Goal: Check status: Check status

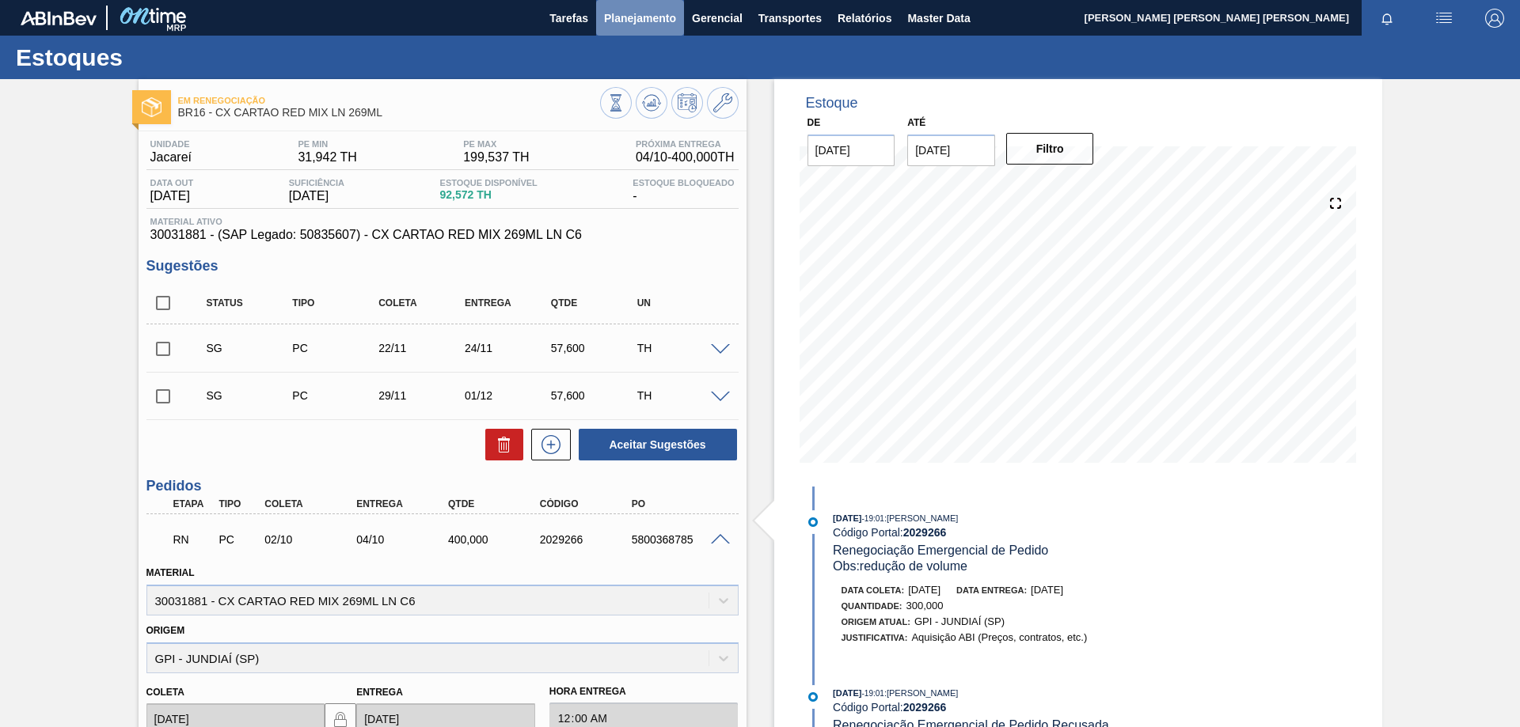
click at [628, 25] on span "Planejamento" at bounding box center [640, 18] width 72 height 19
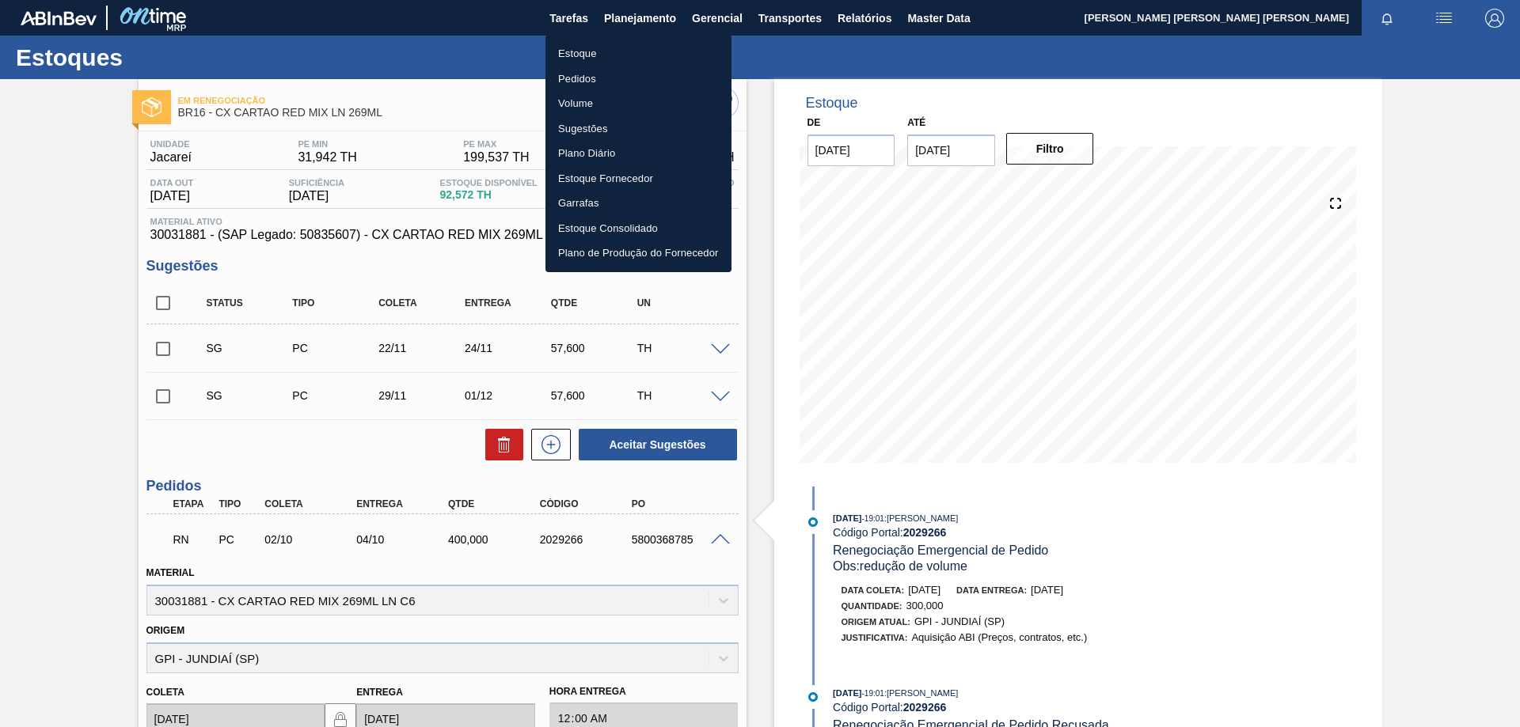
drag, startPoint x: 575, startPoint y: 48, endPoint x: 1061, endPoint y: 43, distance: 486.8
click at [575, 49] on li "Estoque" at bounding box center [638, 53] width 186 height 25
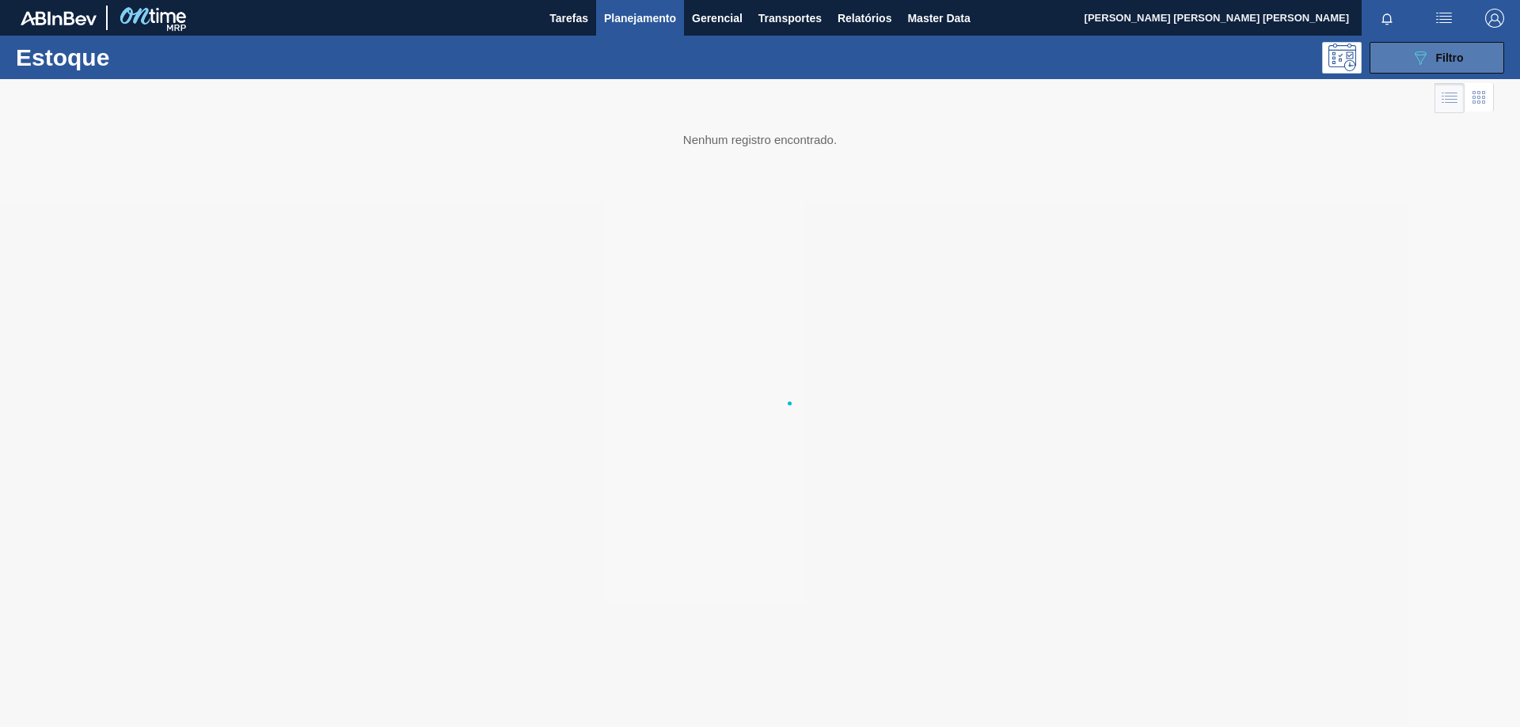
click at [1429, 61] on icon "089F7B8B-B2A5-4AFE-B5C0-19BA573D28AC" at bounding box center [1419, 57] width 19 height 19
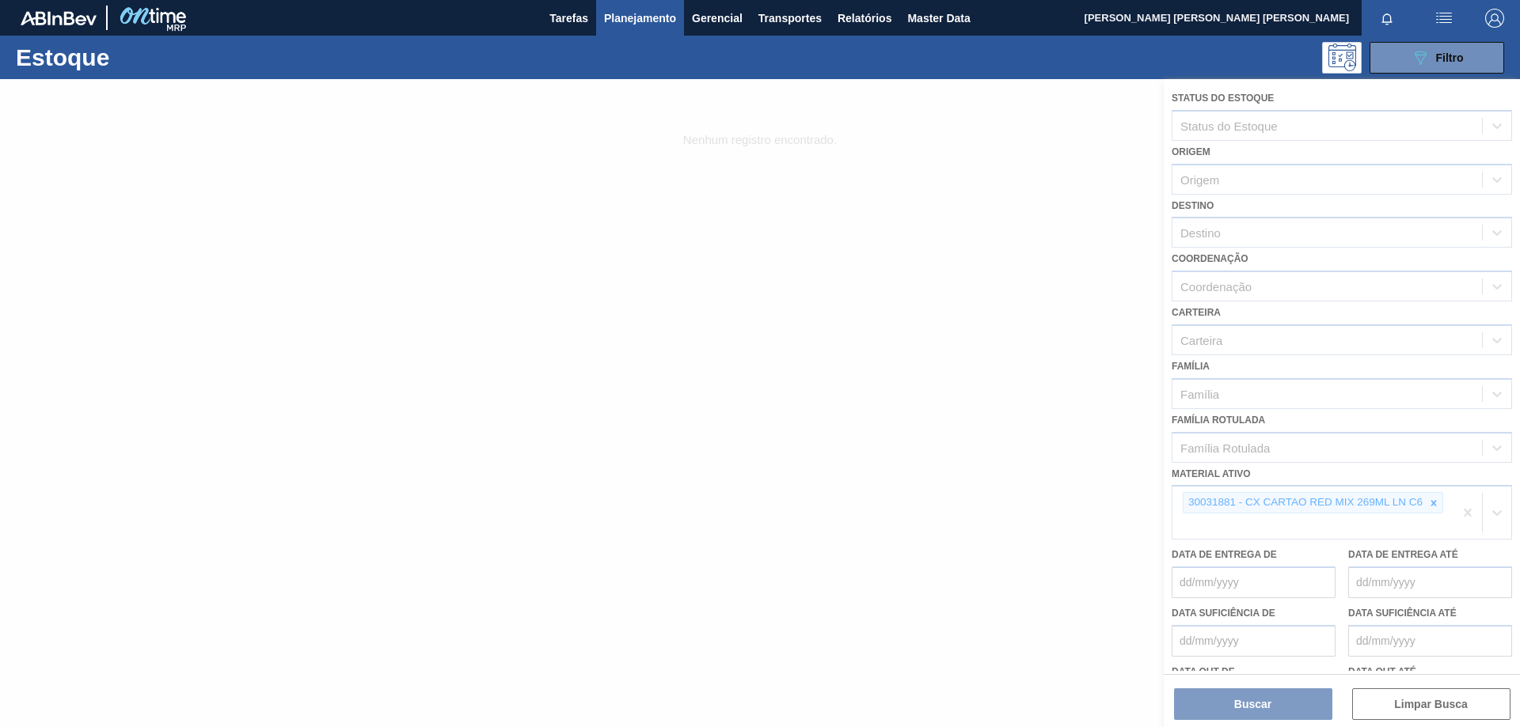
click at [1435, 503] on div at bounding box center [760, 403] width 1520 height 648
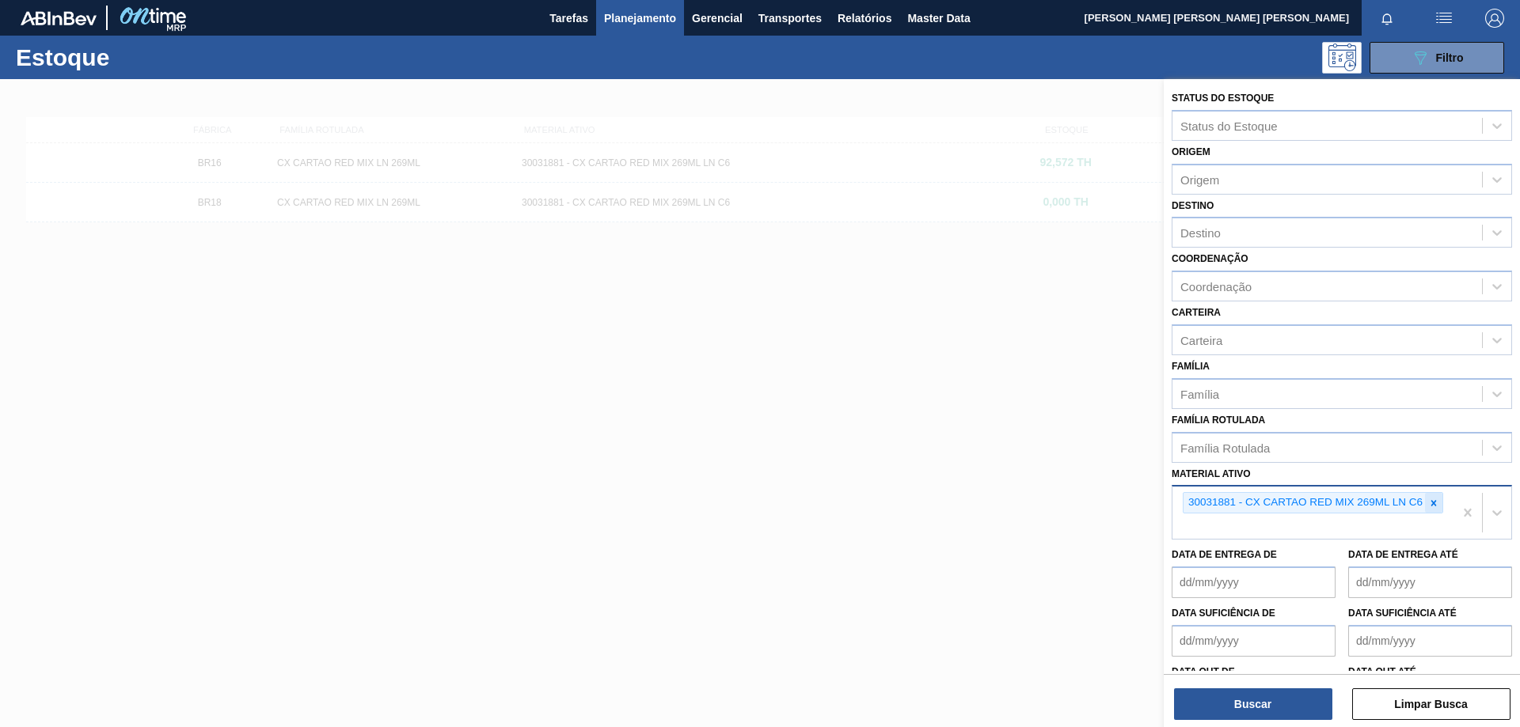
click at [1439, 507] on div at bounding box center [1433, 503] width 17 height 20
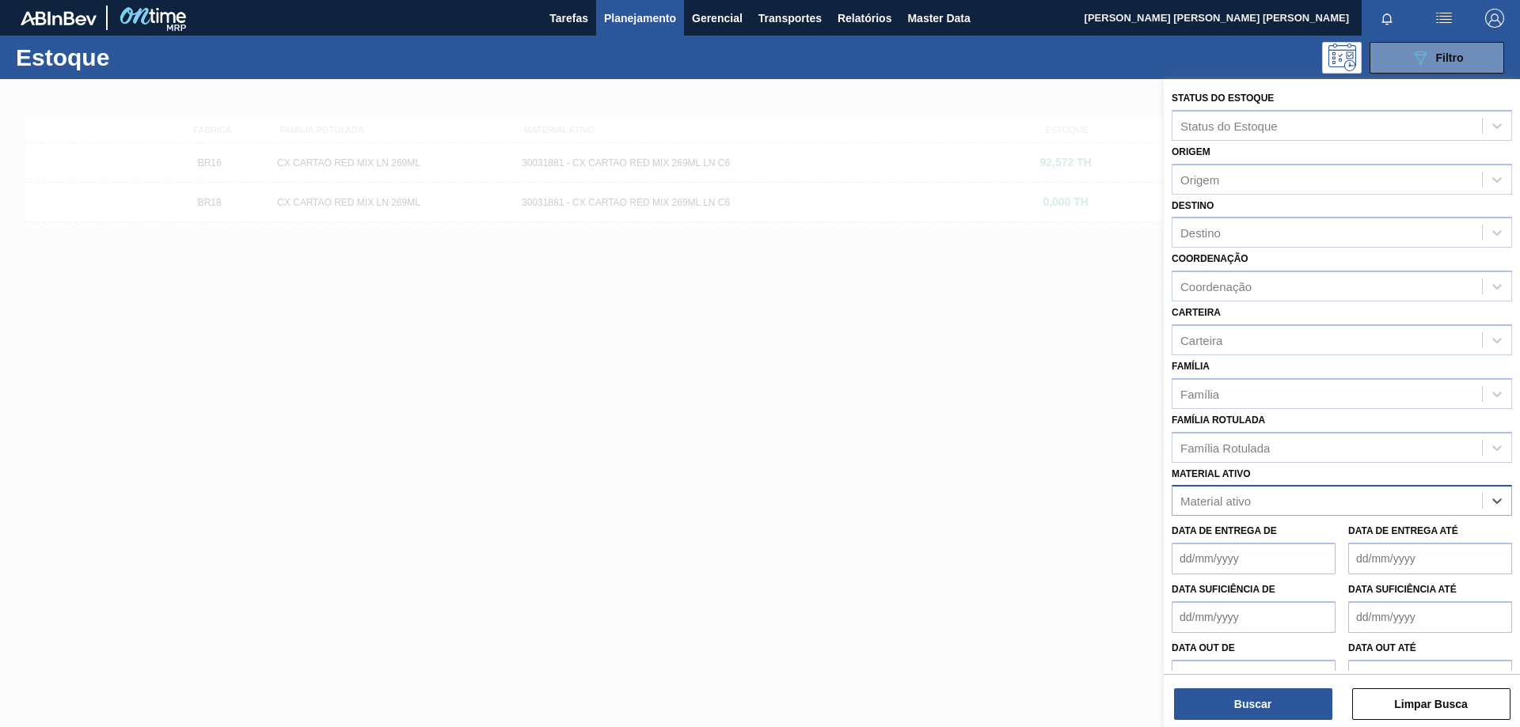
paste ativo "30031885"
type ativo "30031885"
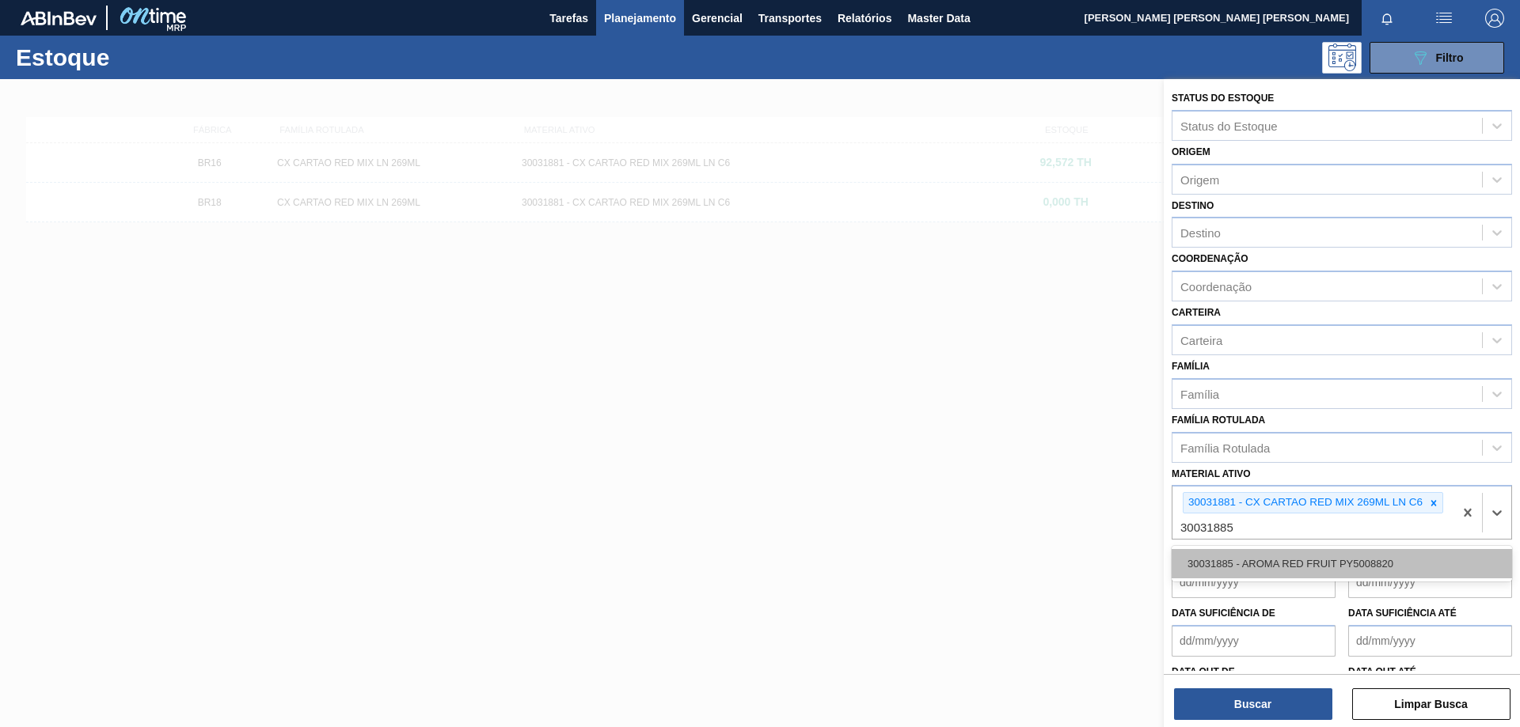
click at [1319, 557] on div "30031885 - AROMA RED FRUIT PY5008820" at bounding box center [1341, 563] width 340 height 29
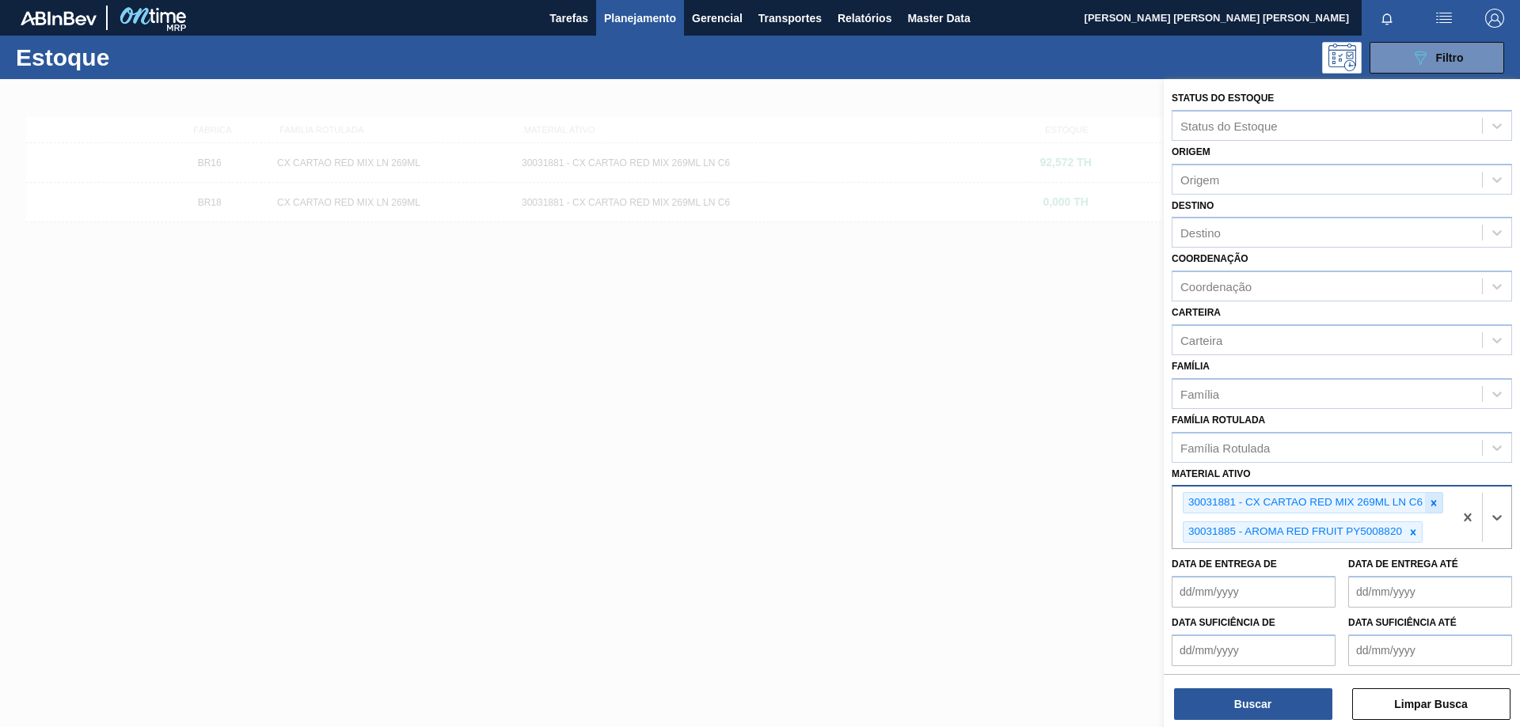
click at [1432, 502] on icon at bounding box center [1434, 503] width 6 height 6
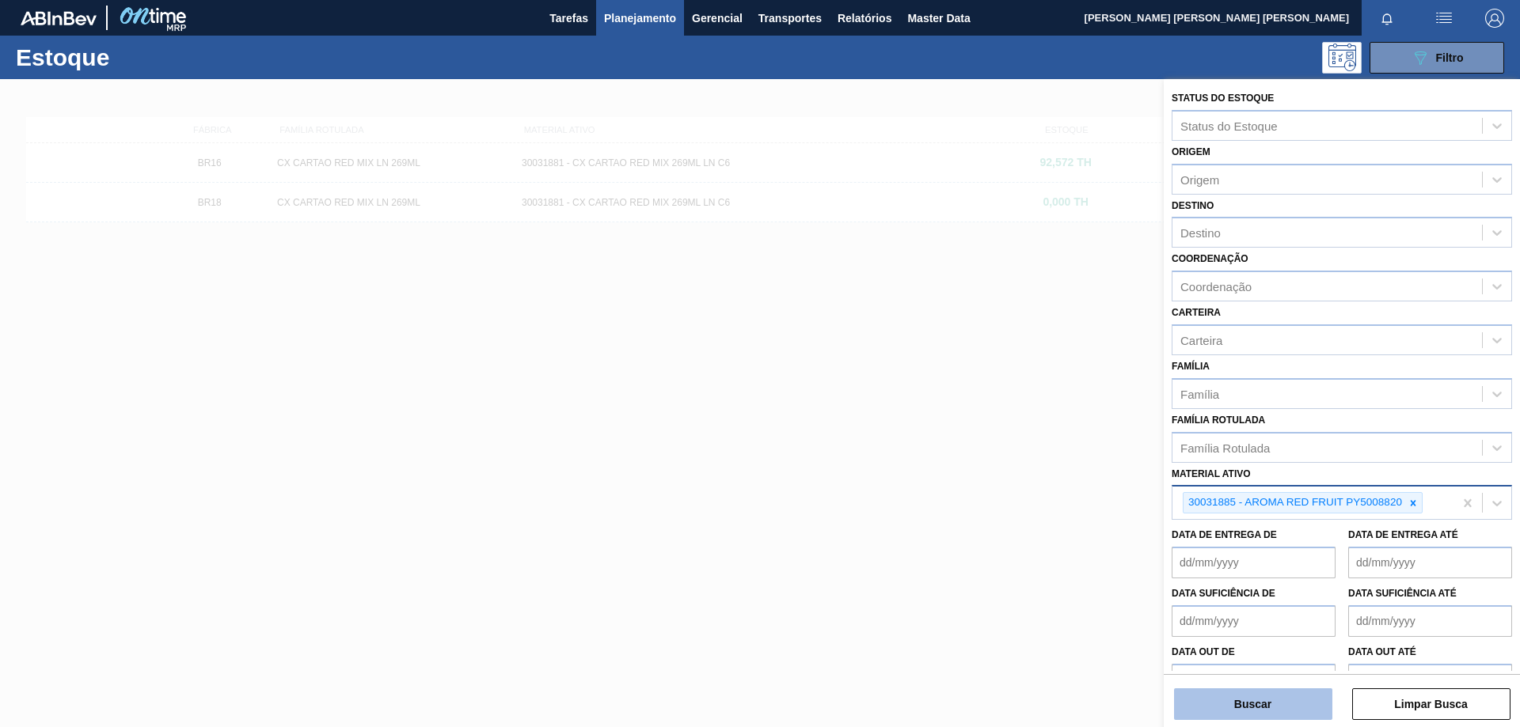
click at [1275, 689] on button "Buscar" at bounding box center [1253, 705] width 158 height 32
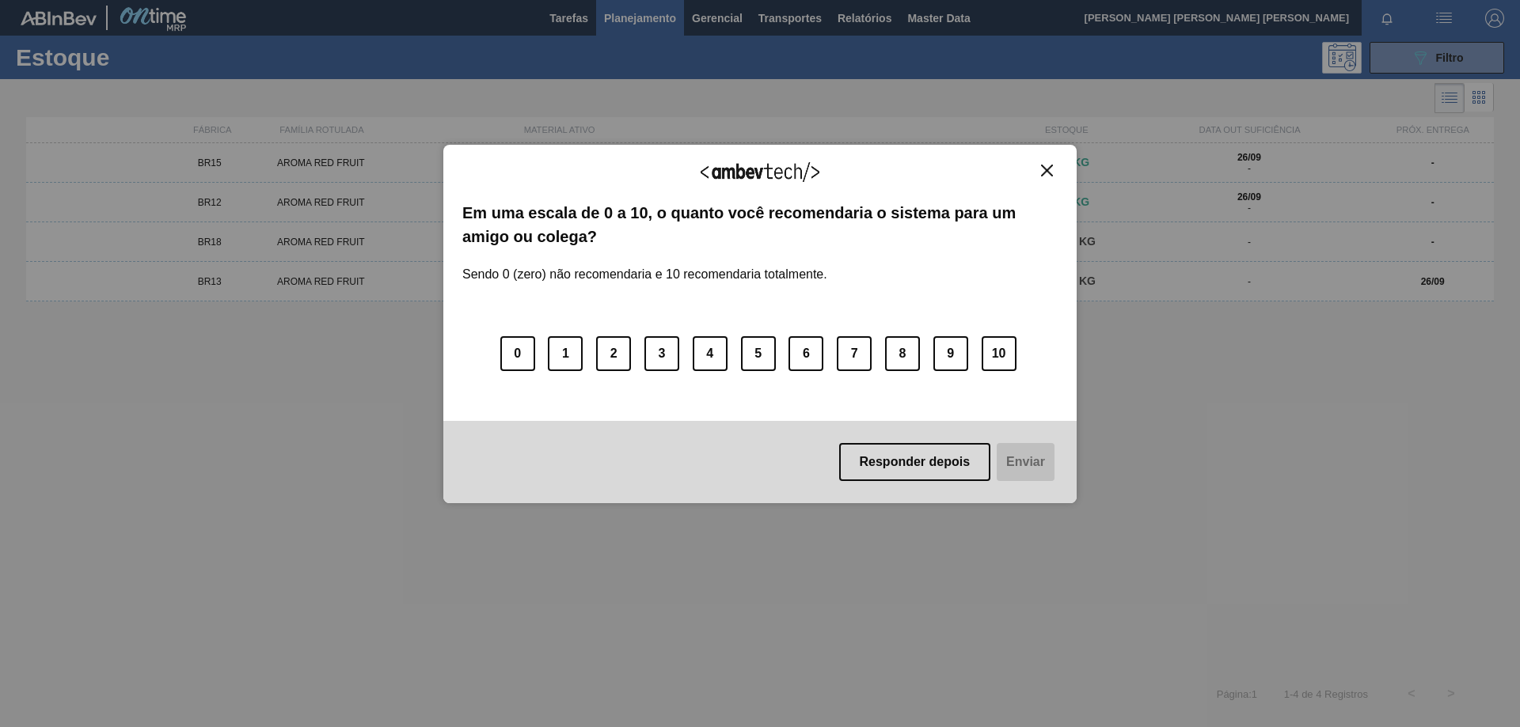
click at [1052, 173] on img "Close" at bounding box center [1047, 171] width 12 height 12
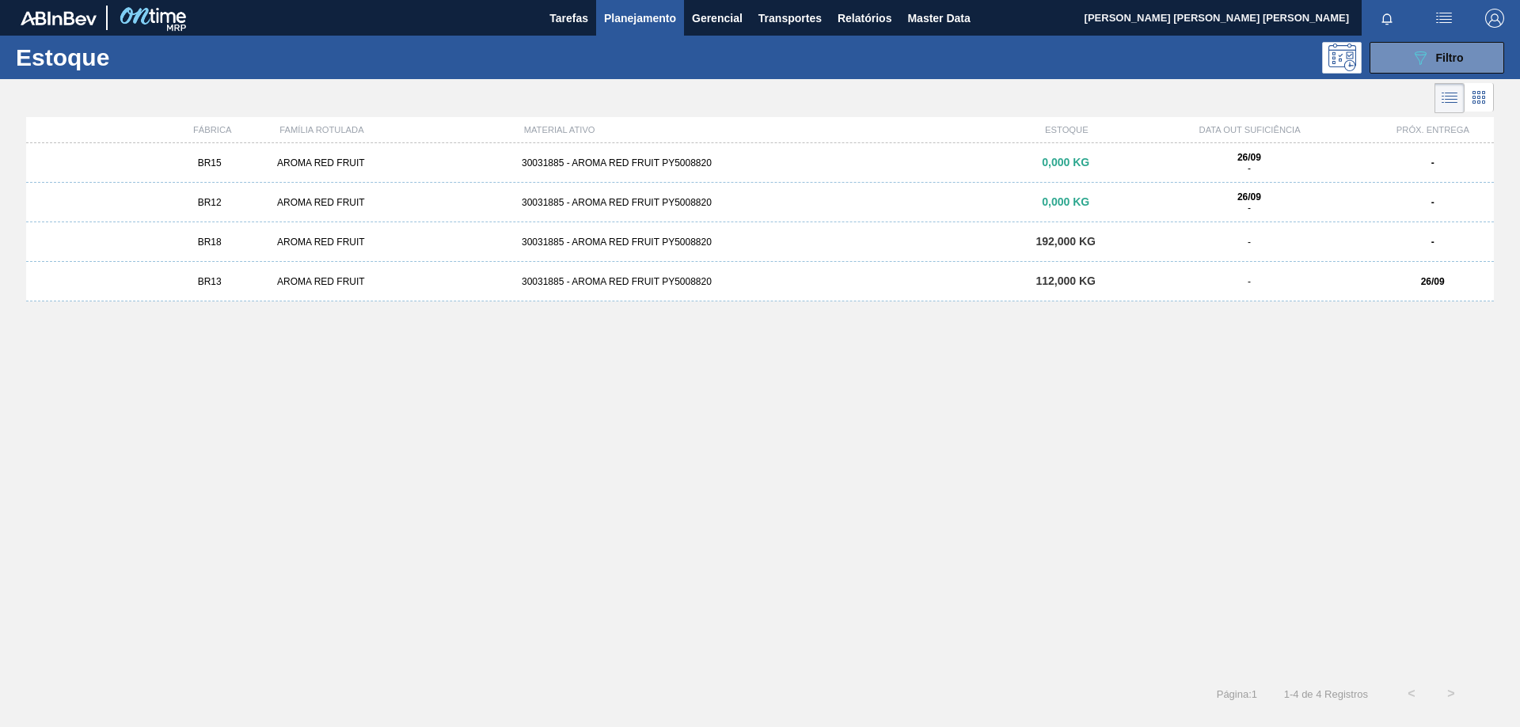
click at [636, 275] on div "BR13 AROMA RED FRUIT 30031885 - AROMA RED FRUIT PY5008820 112,000 KG - 26/09" at bounding box center [759, 282] width 1467 height 40
click at [608, 283] on div "30031885 - AROMA RED FRUIT PY5008820" at bounding box center [759, 281] width 489 height 11
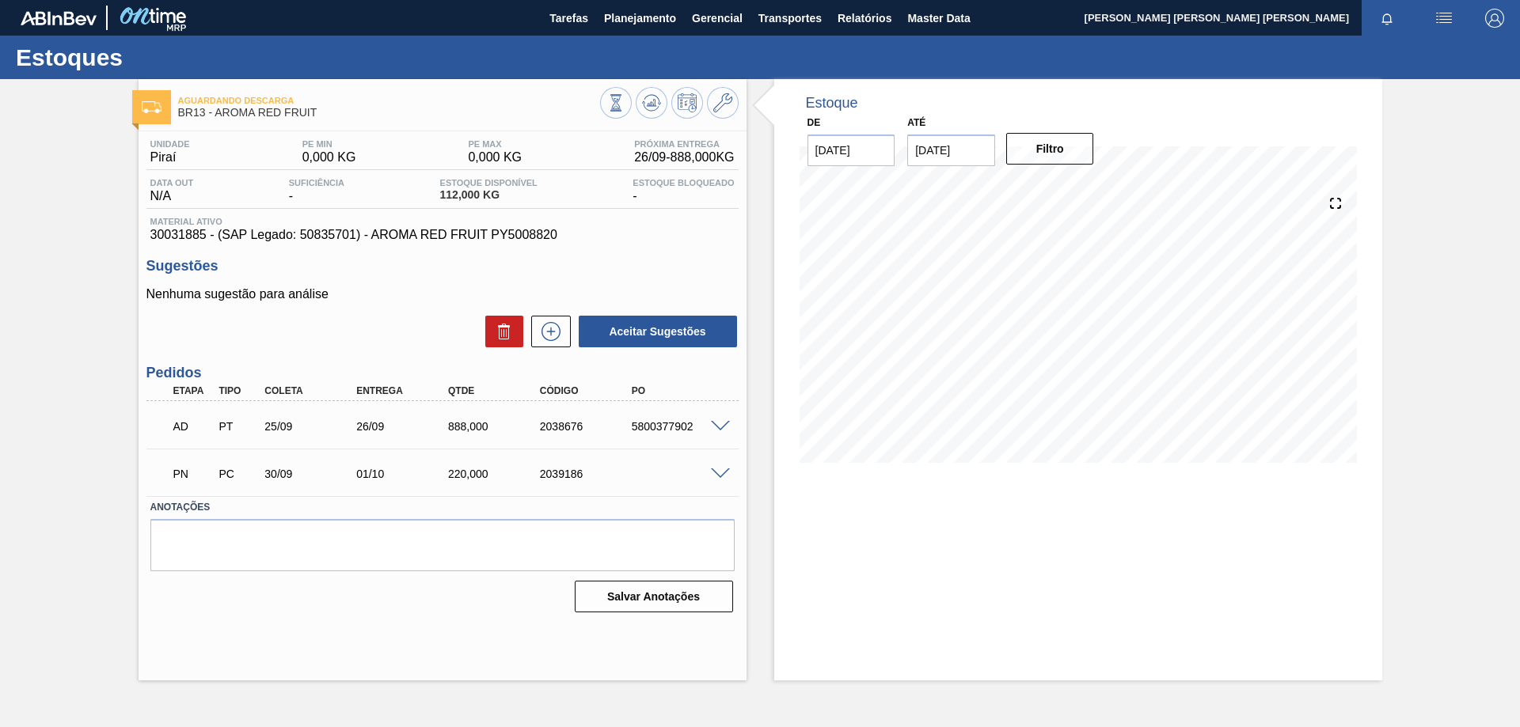
click at [723, 425] on span at bounding box center [720, 427] width 19 height 12
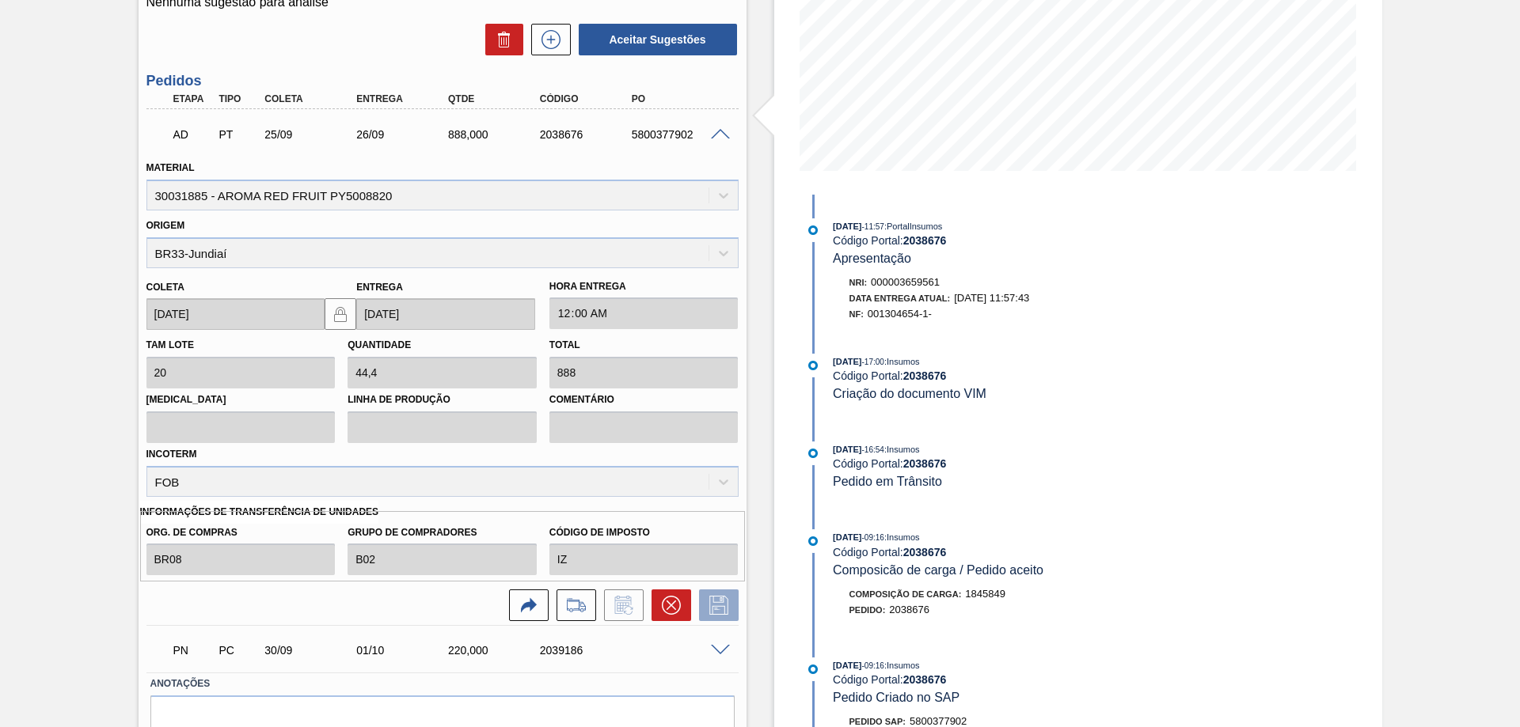
scroll to position [209, 0]
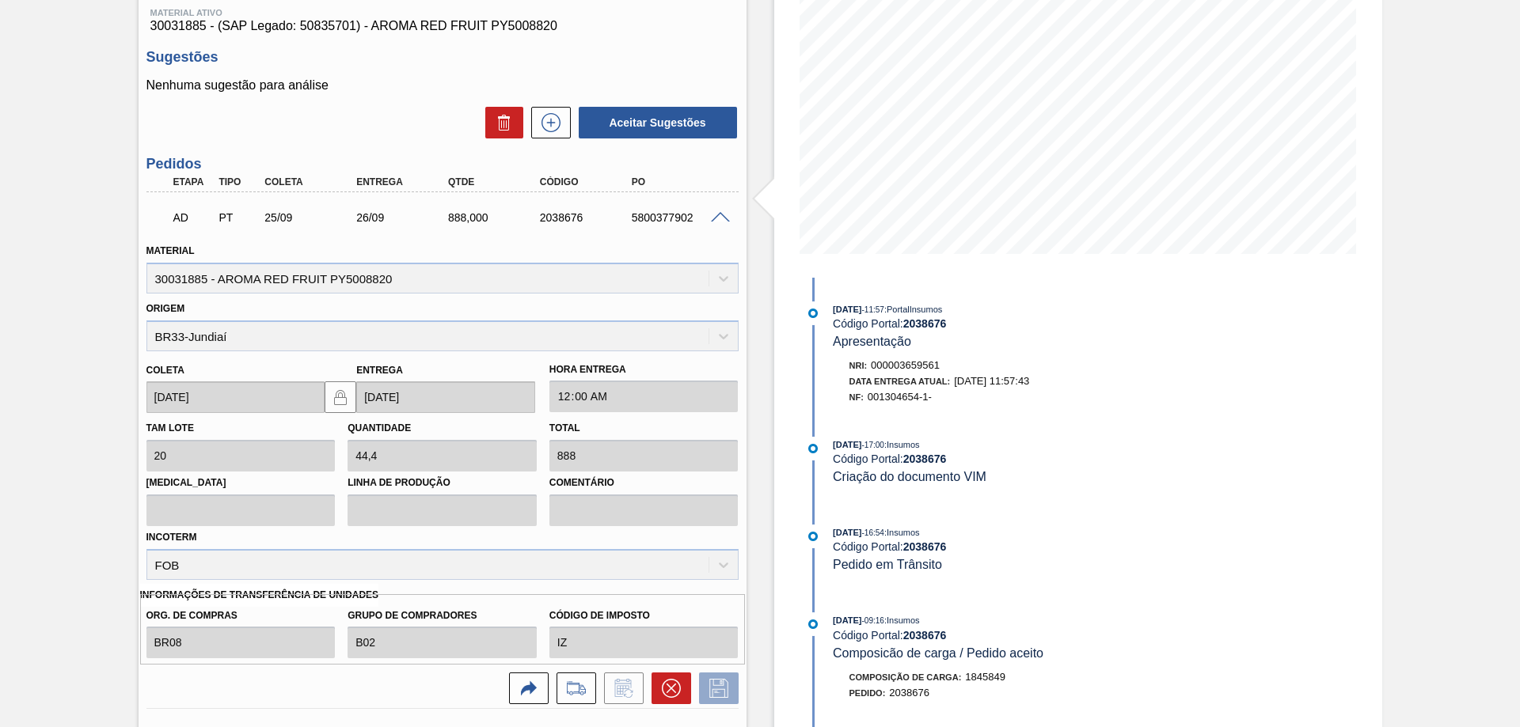
click at [716, 212] on span at bounding box center [720, 218] width 19 height 12
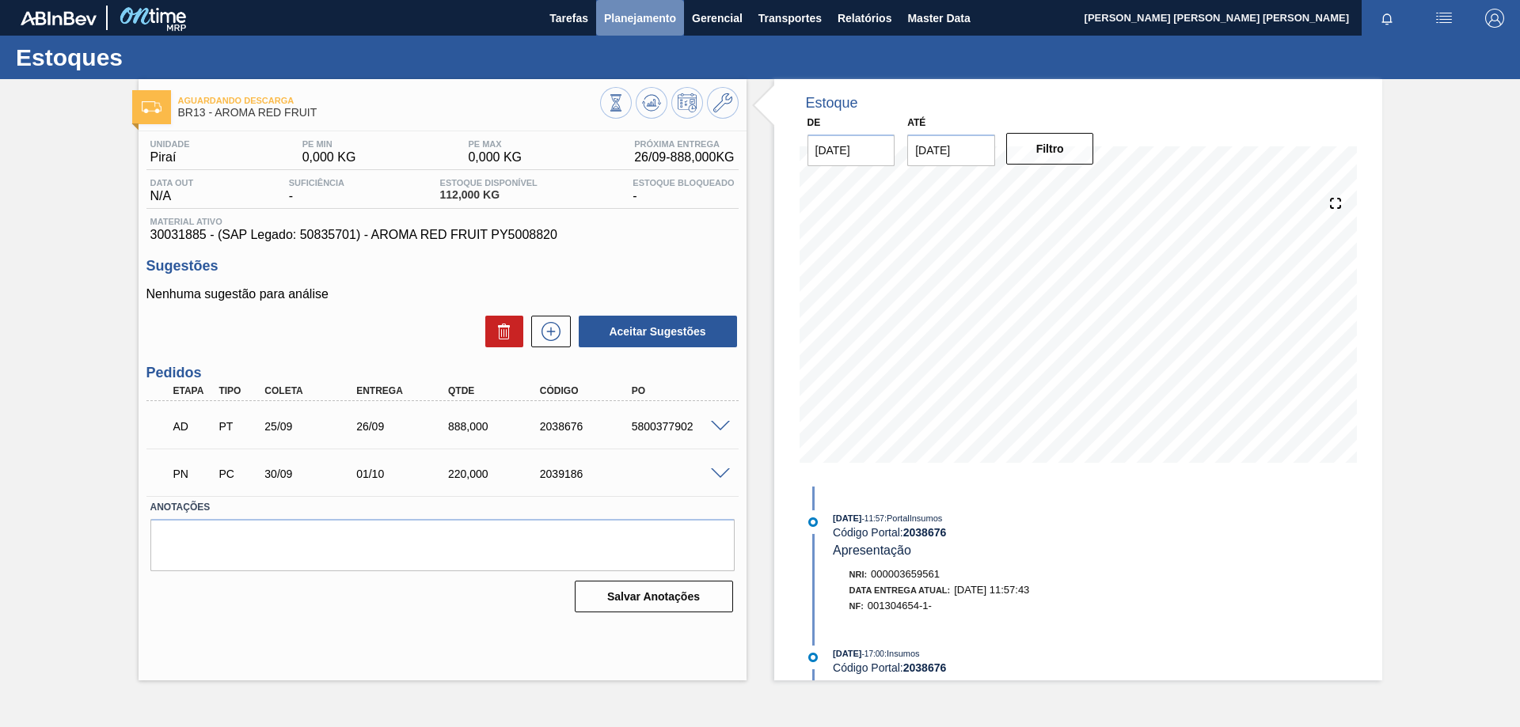
click at [623, 17] on span "Planejamento" at bounding box center [640, 18] width 72 height 19
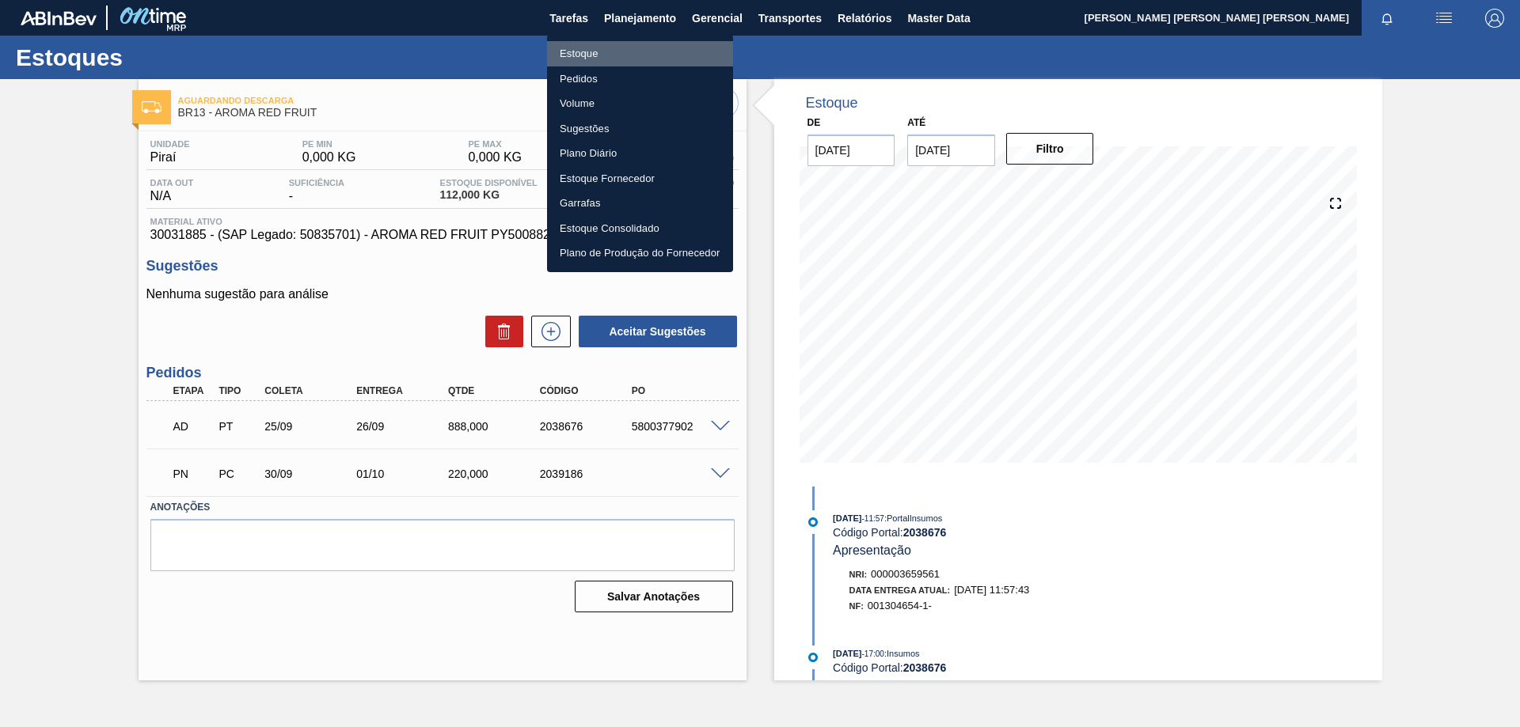
click at [589, 53] on li "Estoque" at bounding box center [640, 53] width 186 height 25
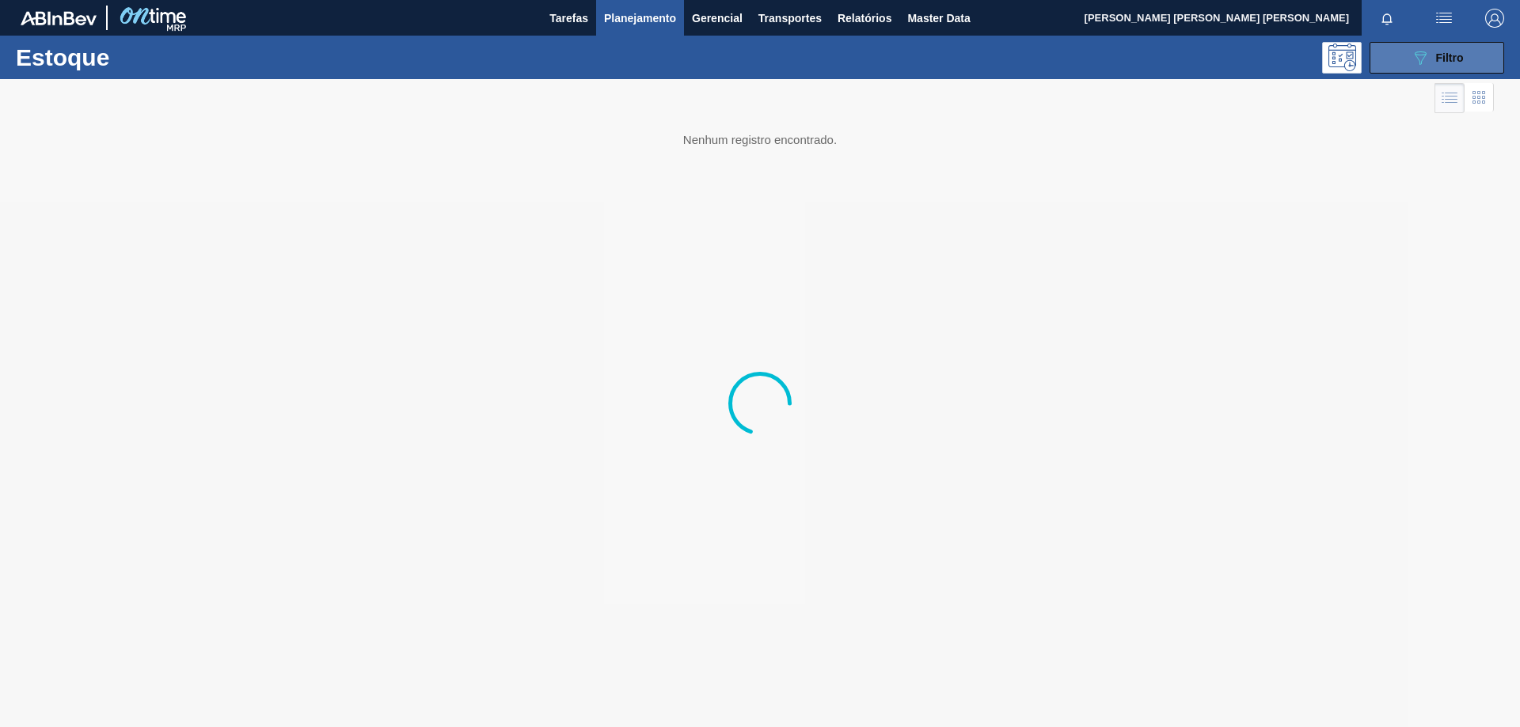
click at [1423, 63] on icon "089F7B8B-B2A5-4AFE-B5C0-19BA573D28AC" at bounding box center [1419, 57] width 19 height 19
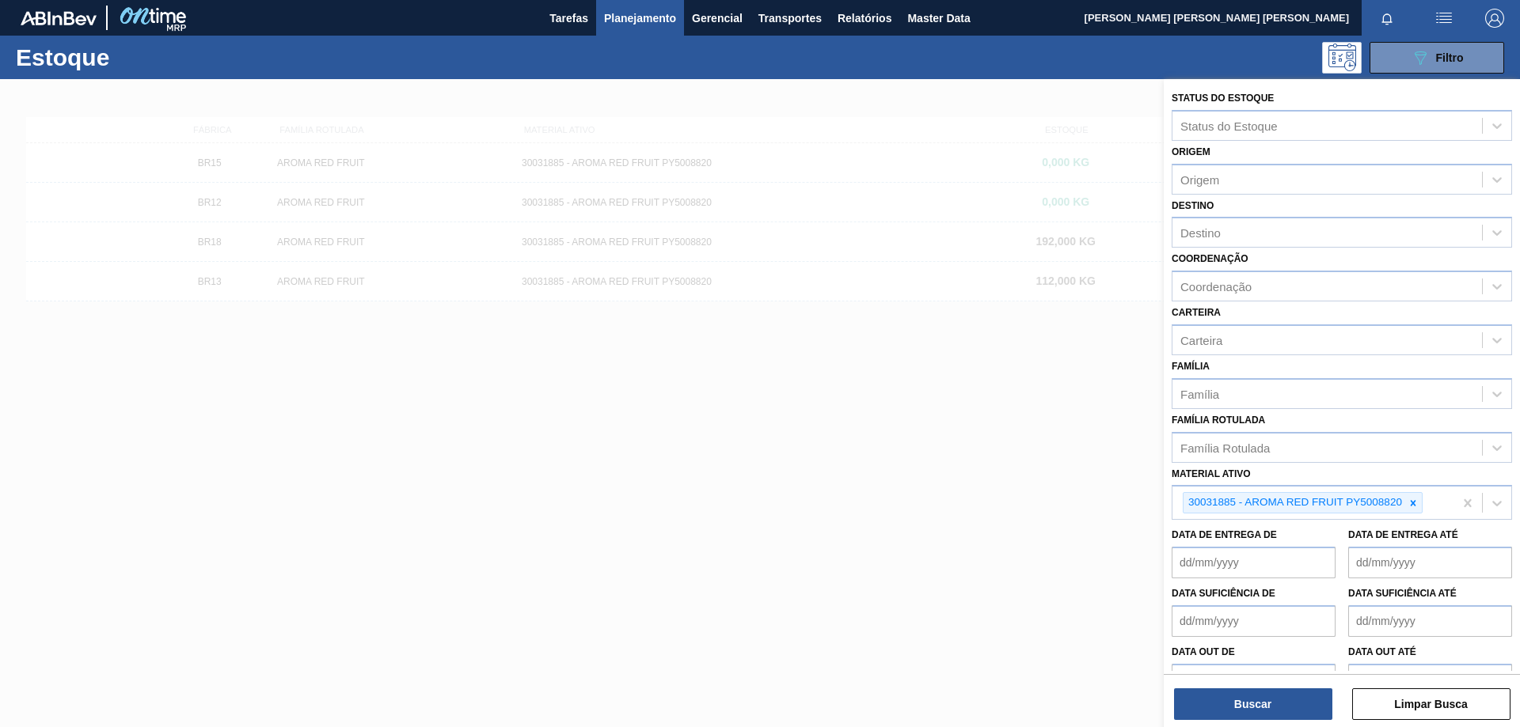
click at [1417, 502] on icon at bounding box center [1412, 503] width 11 height 11
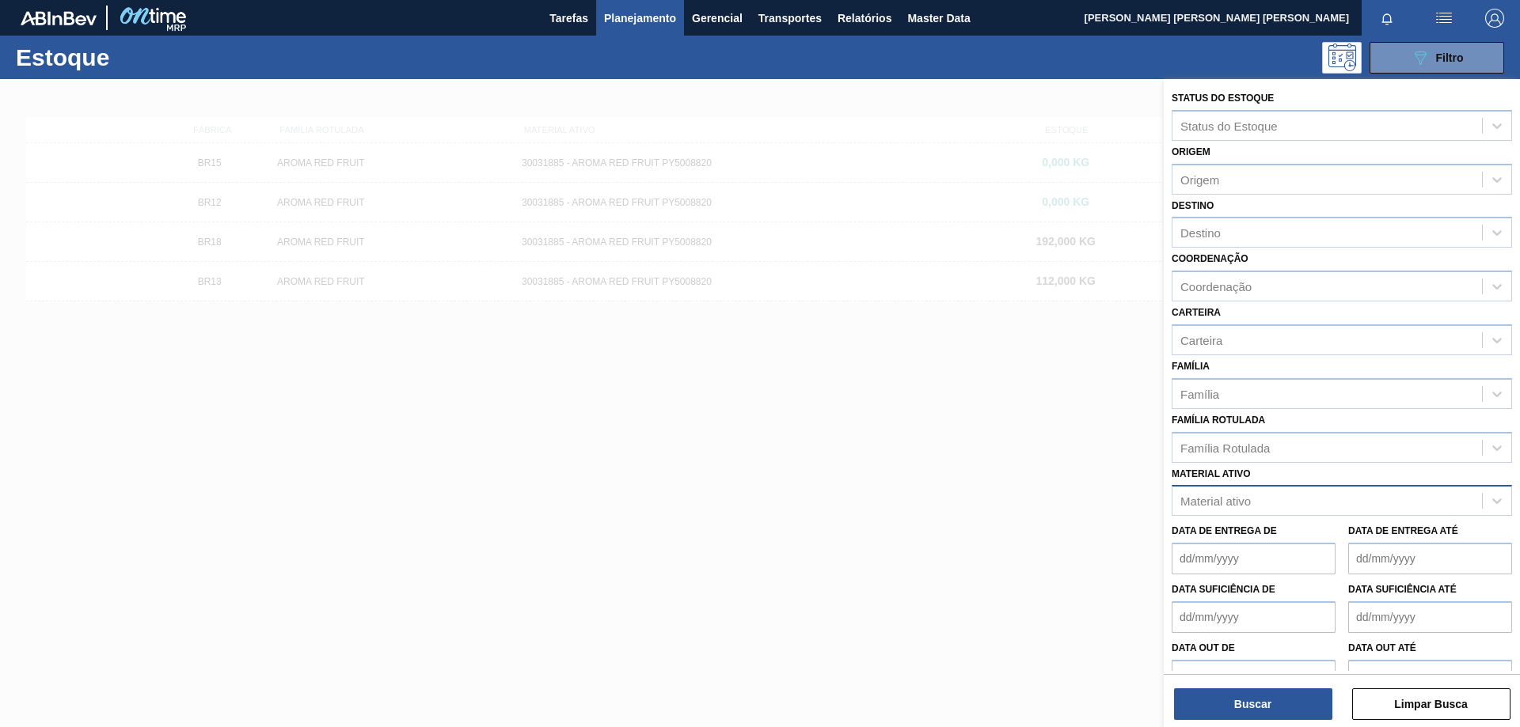
click at [1270, 492] on div "Material ativo" at bounding box center [1326, 501] width 309 height 23
paste ativo "30034006"
type ativo "30034006"
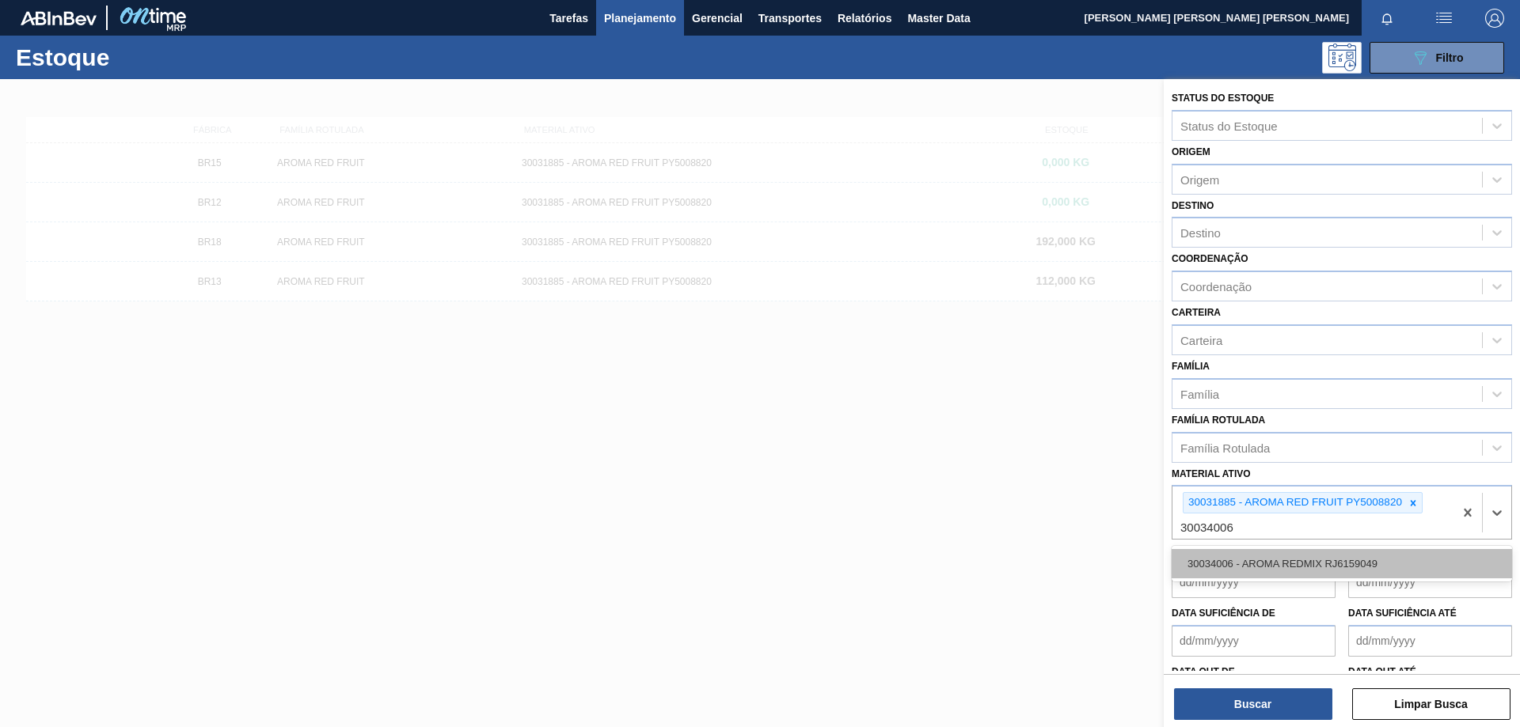
click at [1329, 570] on div "30034006 - AROMA REDMIX RJ6159049" at bounding box center [1341, 563] width 340 height 29
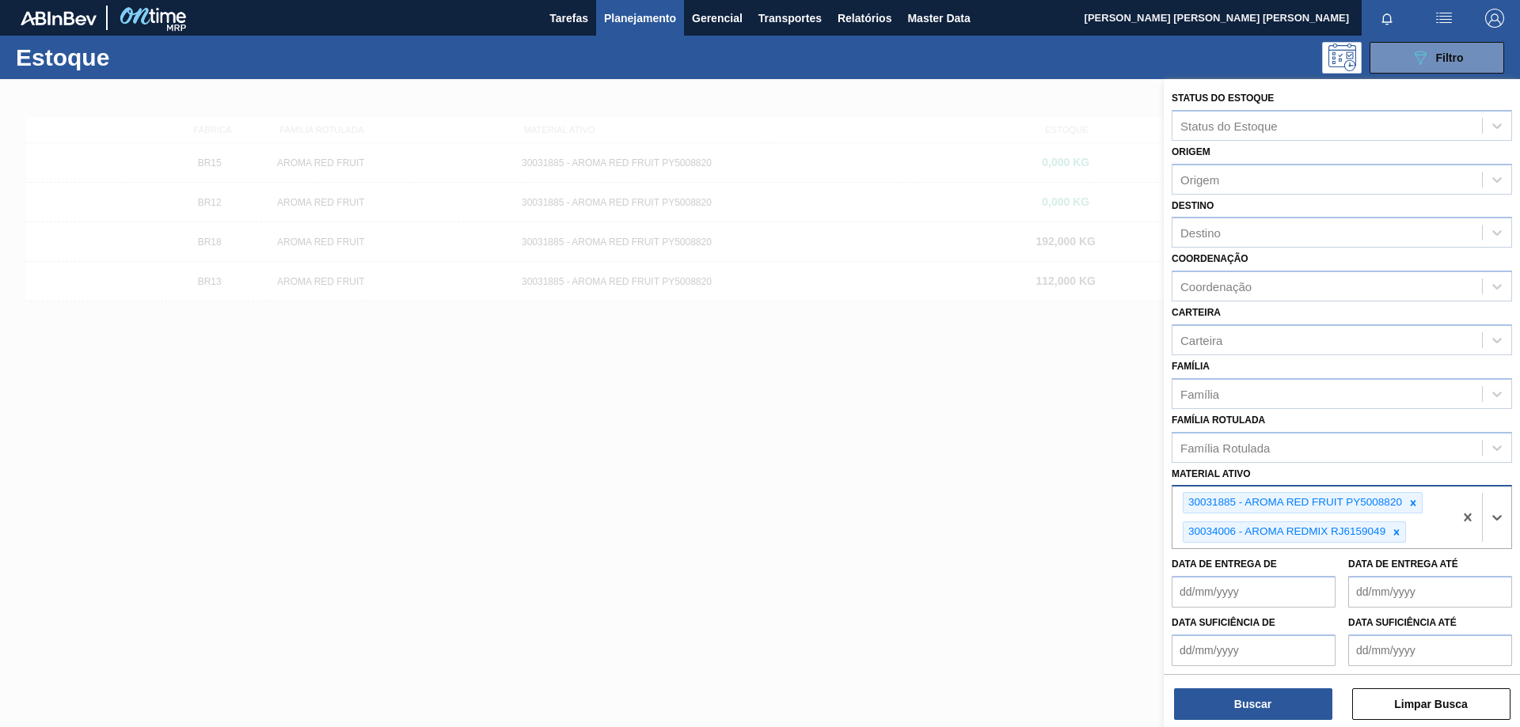
click at [1420, 505] on div at bounding box center [1412, 503] width 17 height 20
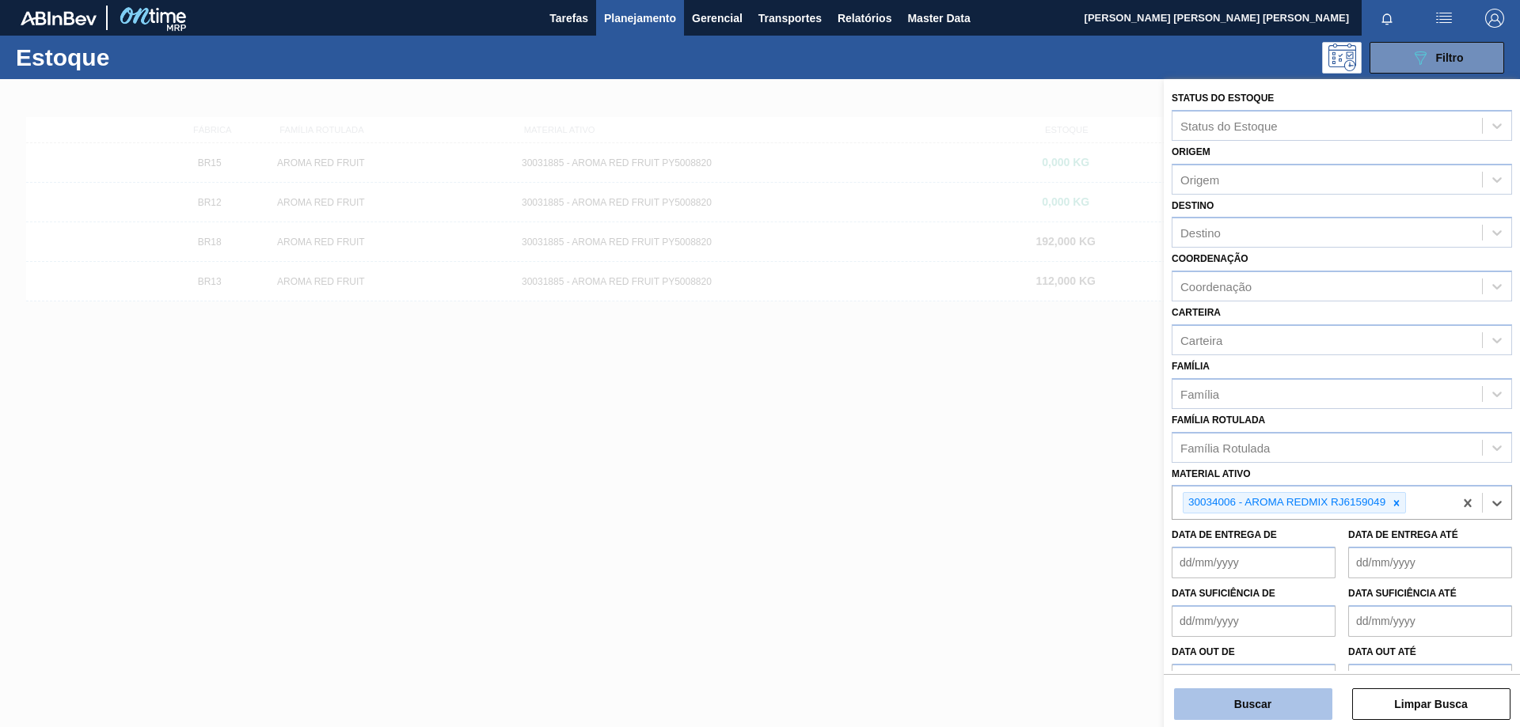
click at [1291, 710] on button "Buscar" at bounding box center [1253, 705] width 158 height 32
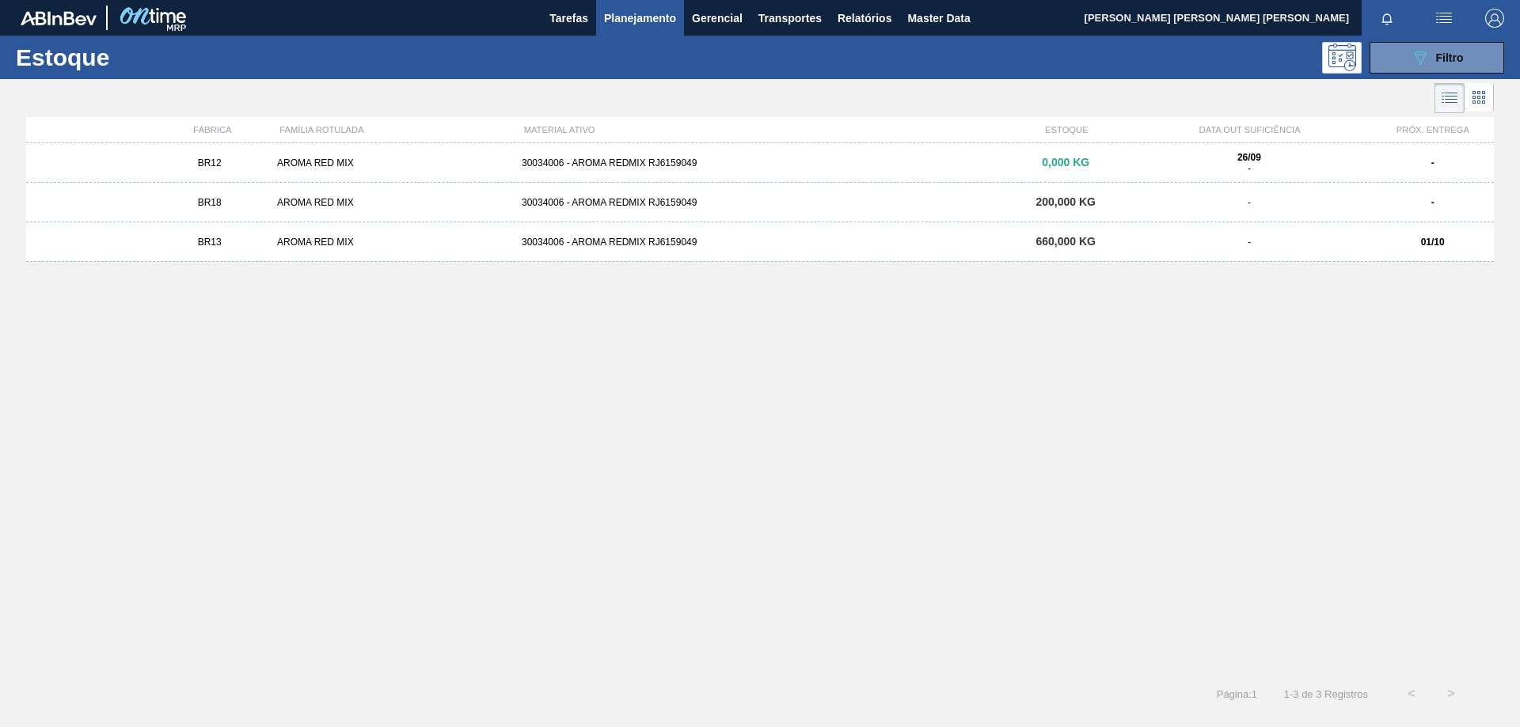
click at [681, 248] on div "BR13 AROMA RED MIX 30034006 - AROMA REDMIX RJ6159049 660,000 KG - 01/10" at bounding box center [759, 242] width 1467 height 40
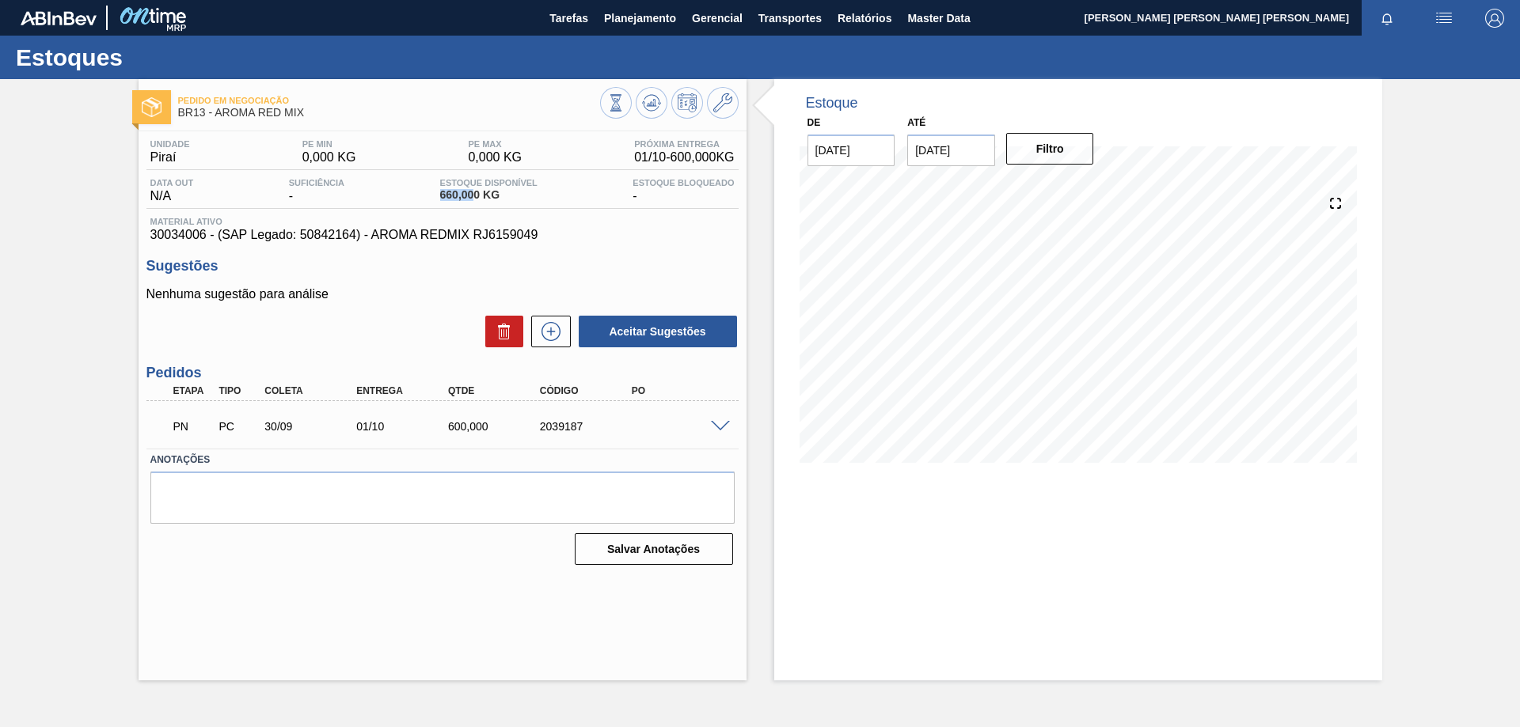
drag, startPoint x: 436, startPoint y: 199, endPoint x: 472, endPoint y: 202, distance: 36.5
click at [472, 202] on div "Estoque Disponível 660,000 KG" at bounding box center [488, 190] width 105 height 25
click at [617, 21] on span "Planejamento" at bounding box center [640, 18] width 72 height 19
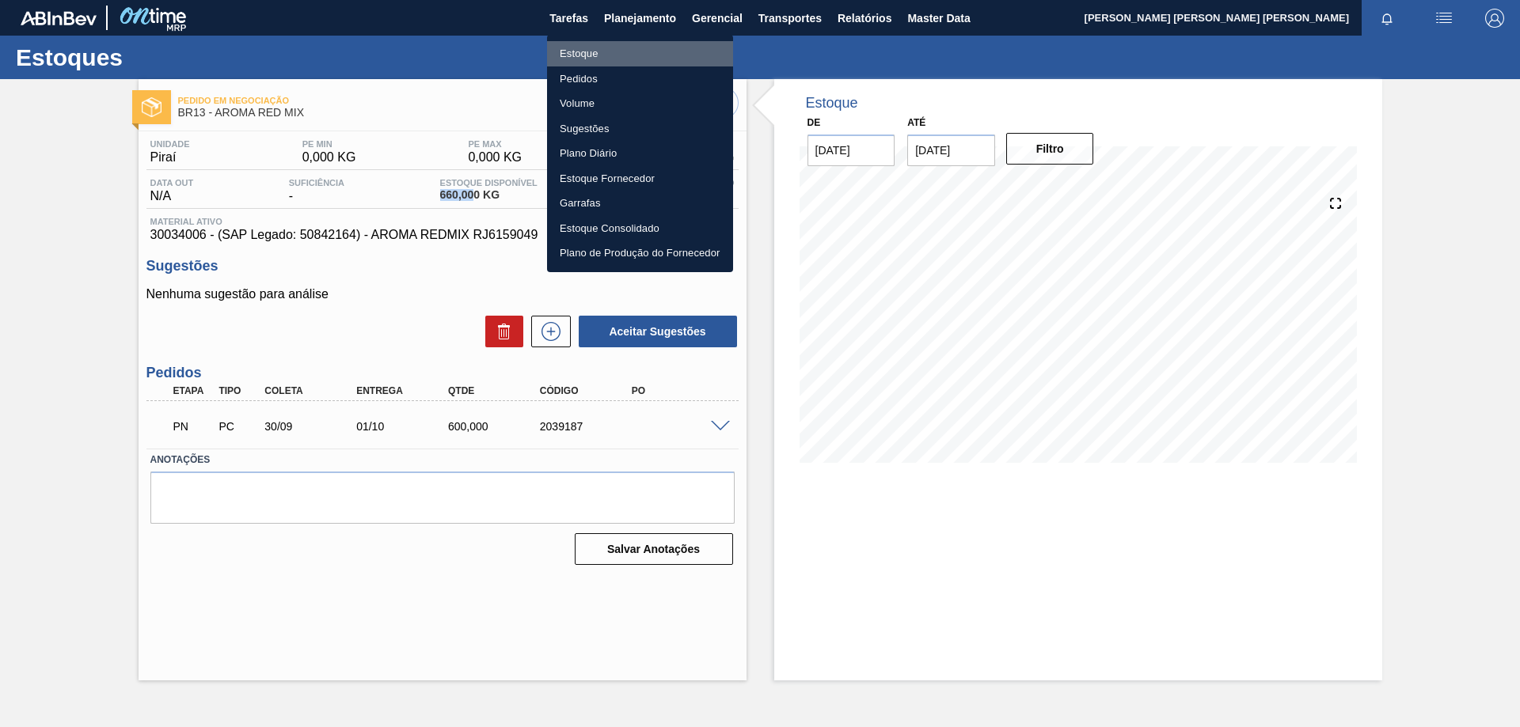
click at [600, 50] on li "Estoque" at bounding box center [640, 53] width 186 height 25
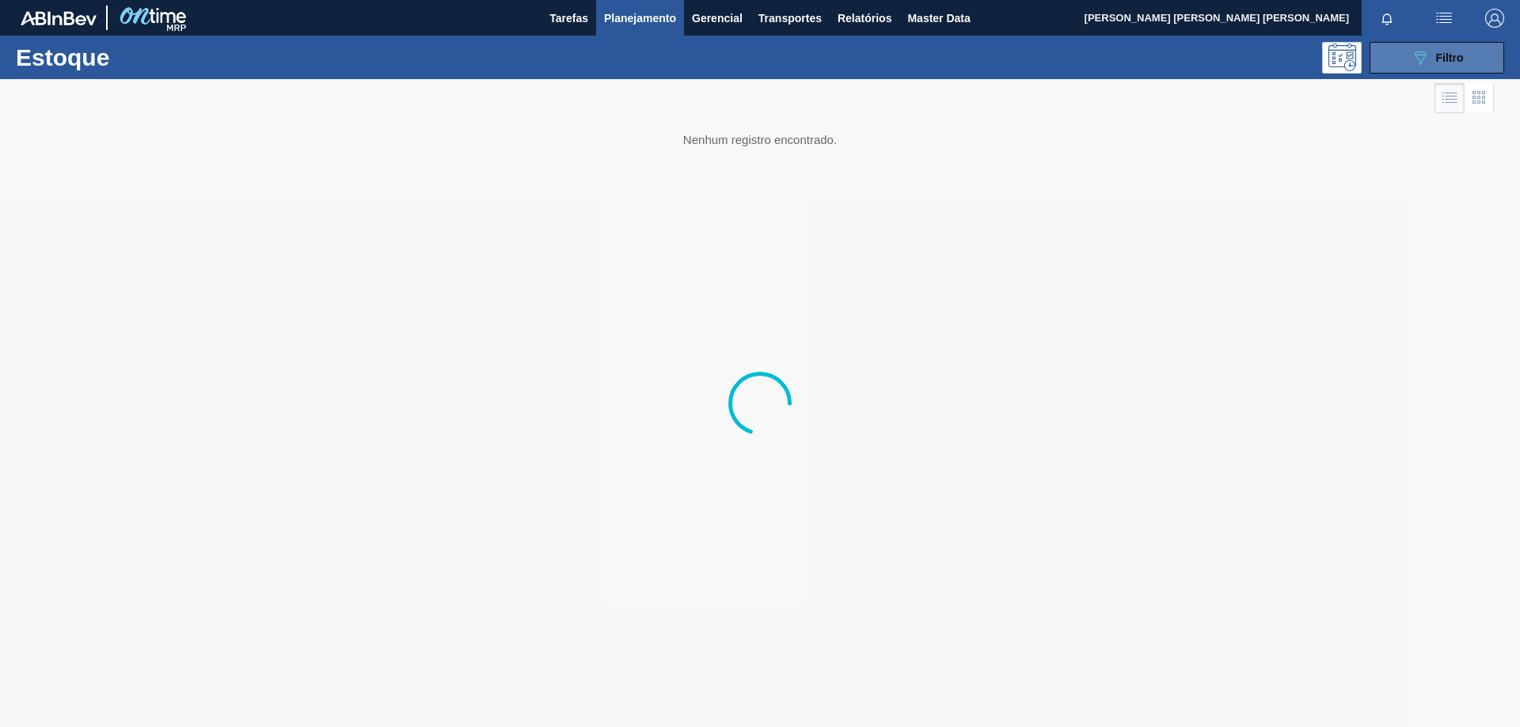
click at [1402, 46] on button "089F7B8B-B2A5-4AFE-B5C0-19BA573D28AC Filtro" at bounding box center [1436, 58] width 135 height 32
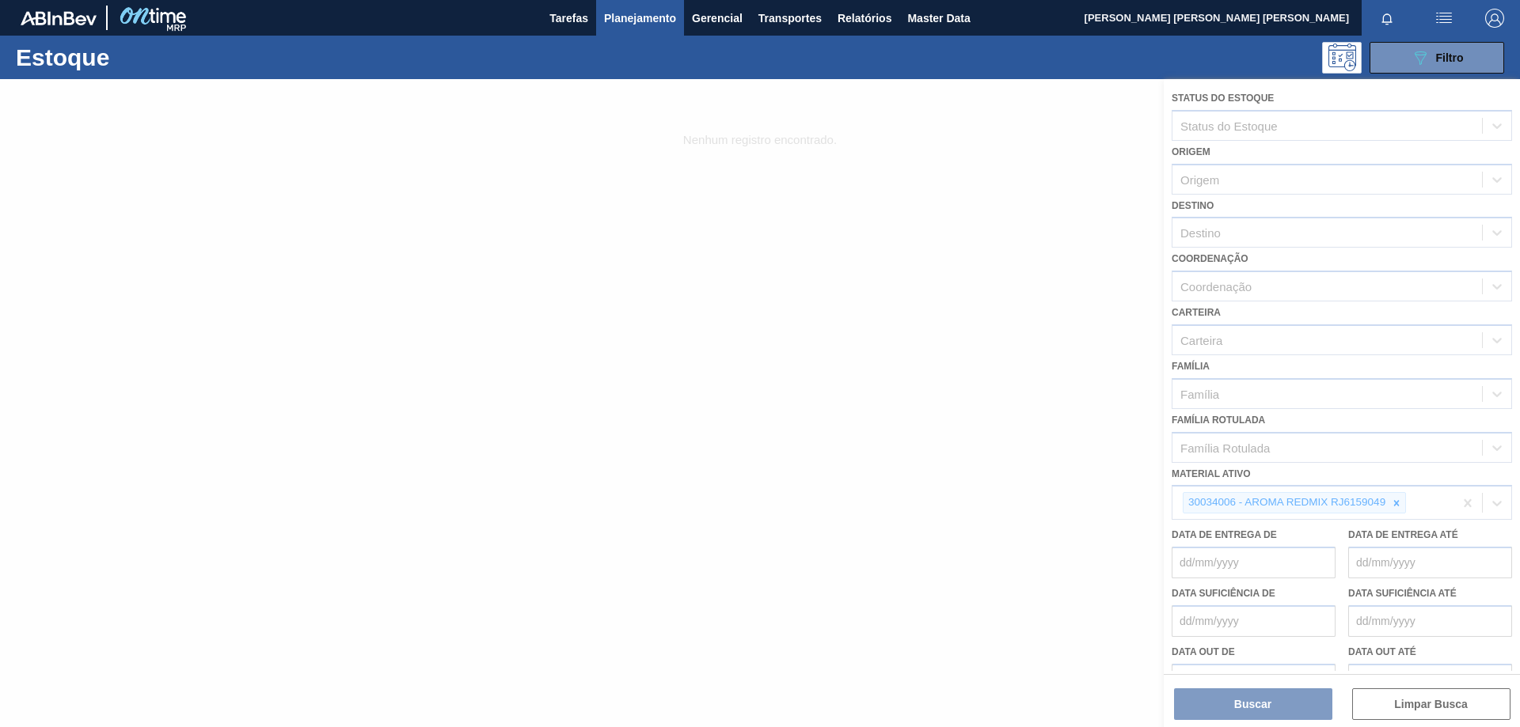
click at [1397, 503] on div at bounding box center [760, 403] width 1520 height 648
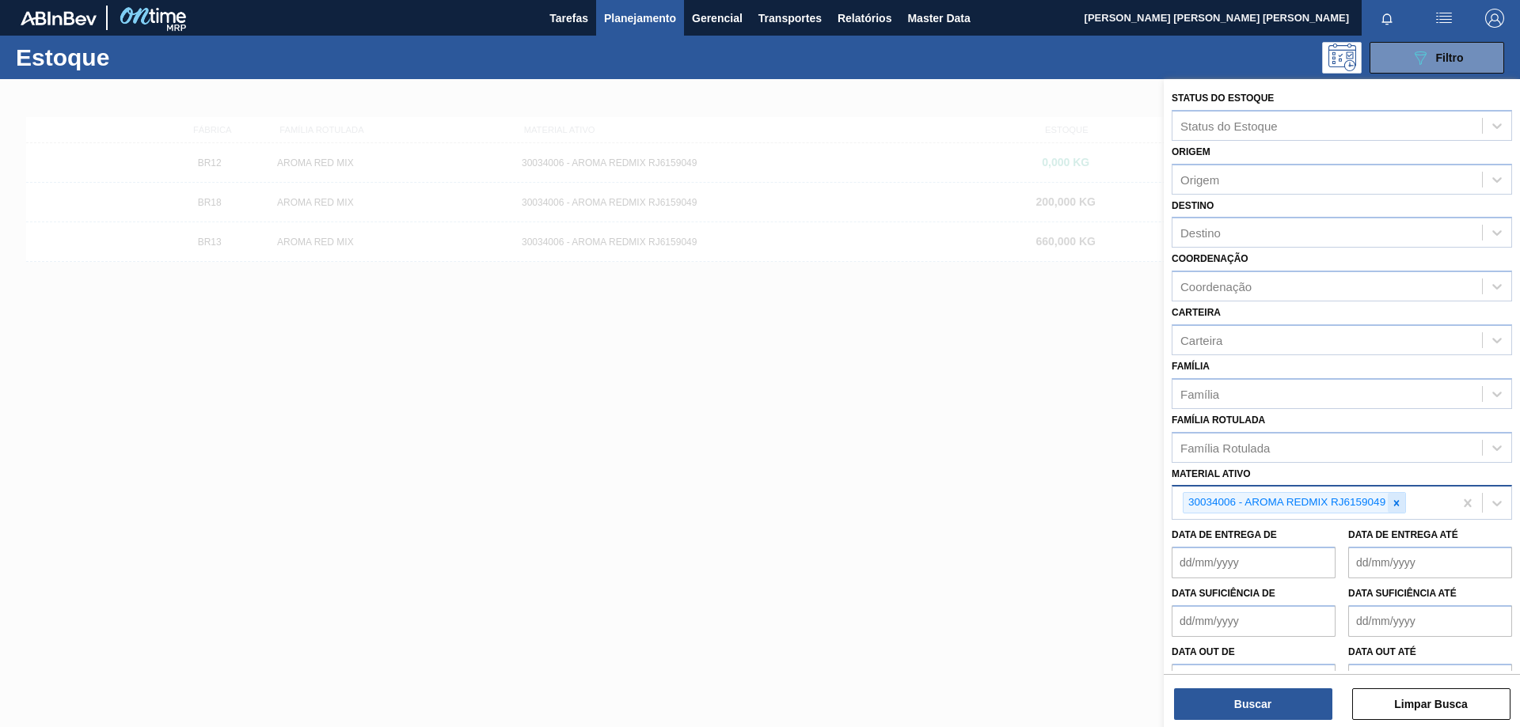
click at [1398, 502] on icon at bounding box center [1396, 503] width 11 height 11
paste ativo "30031881"
type ativo "30031881"
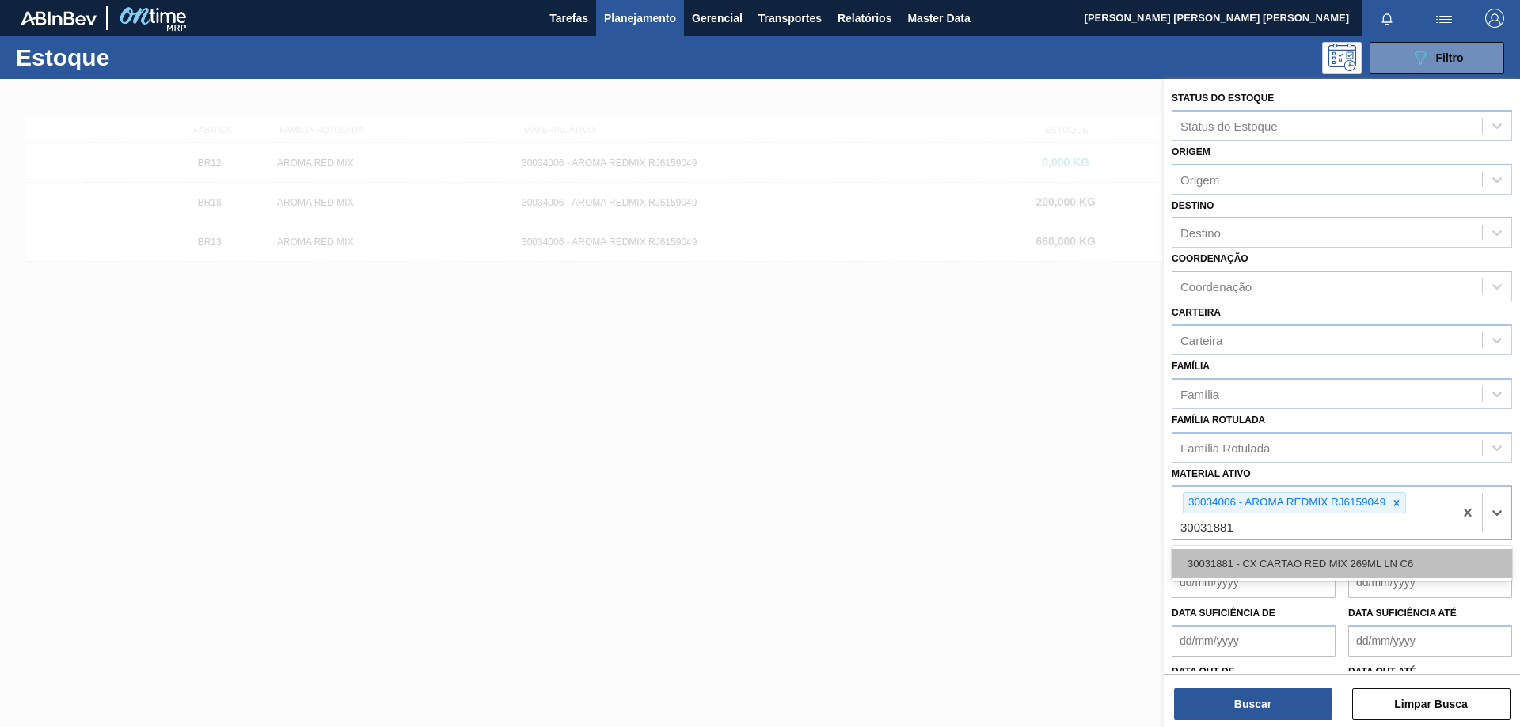
click at [1381, 561] on div "30031881 - CX CARTAO RED MIX 269ML LN C6" at bounding box center [1341, 563] width 340 height 29
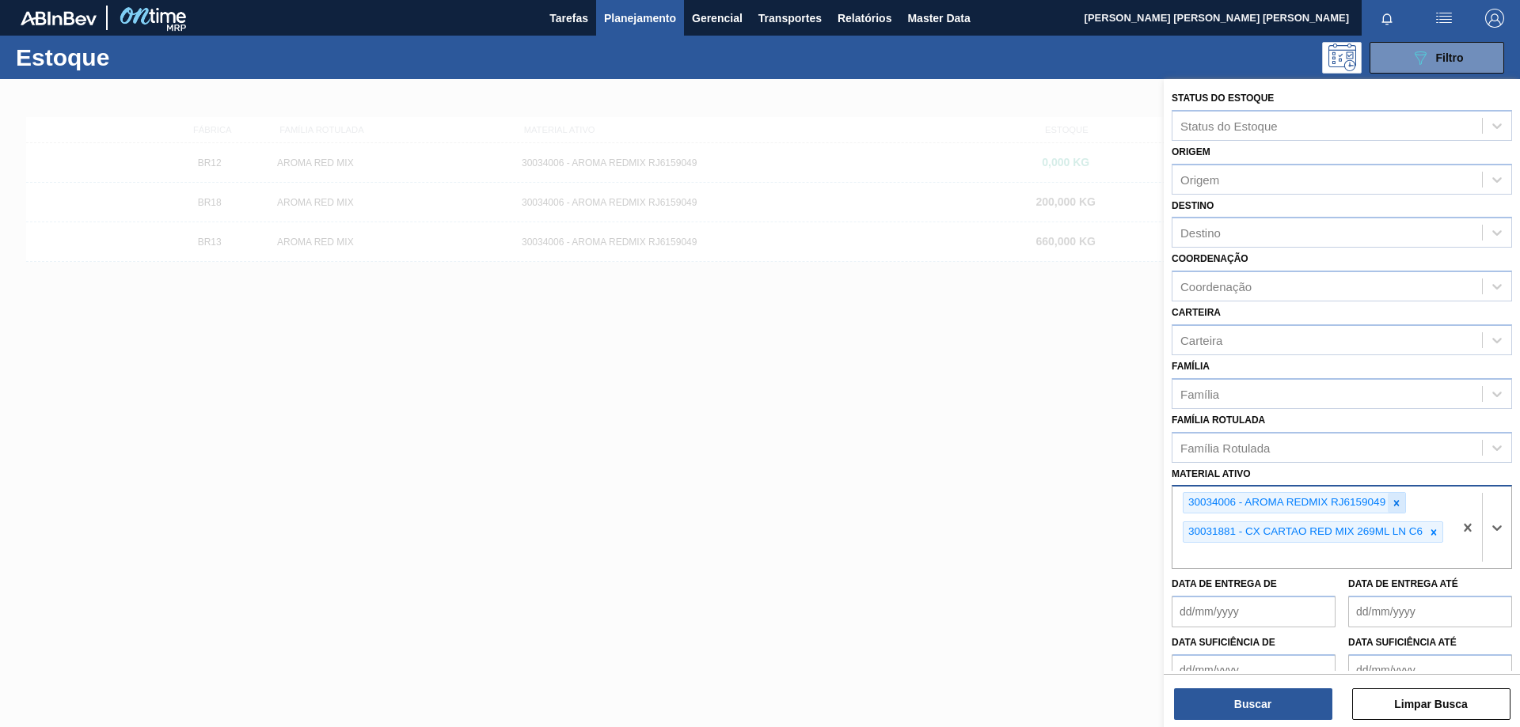
click at [1396, 507] on icon at bounding box center [1396, 503] width 11 height 11
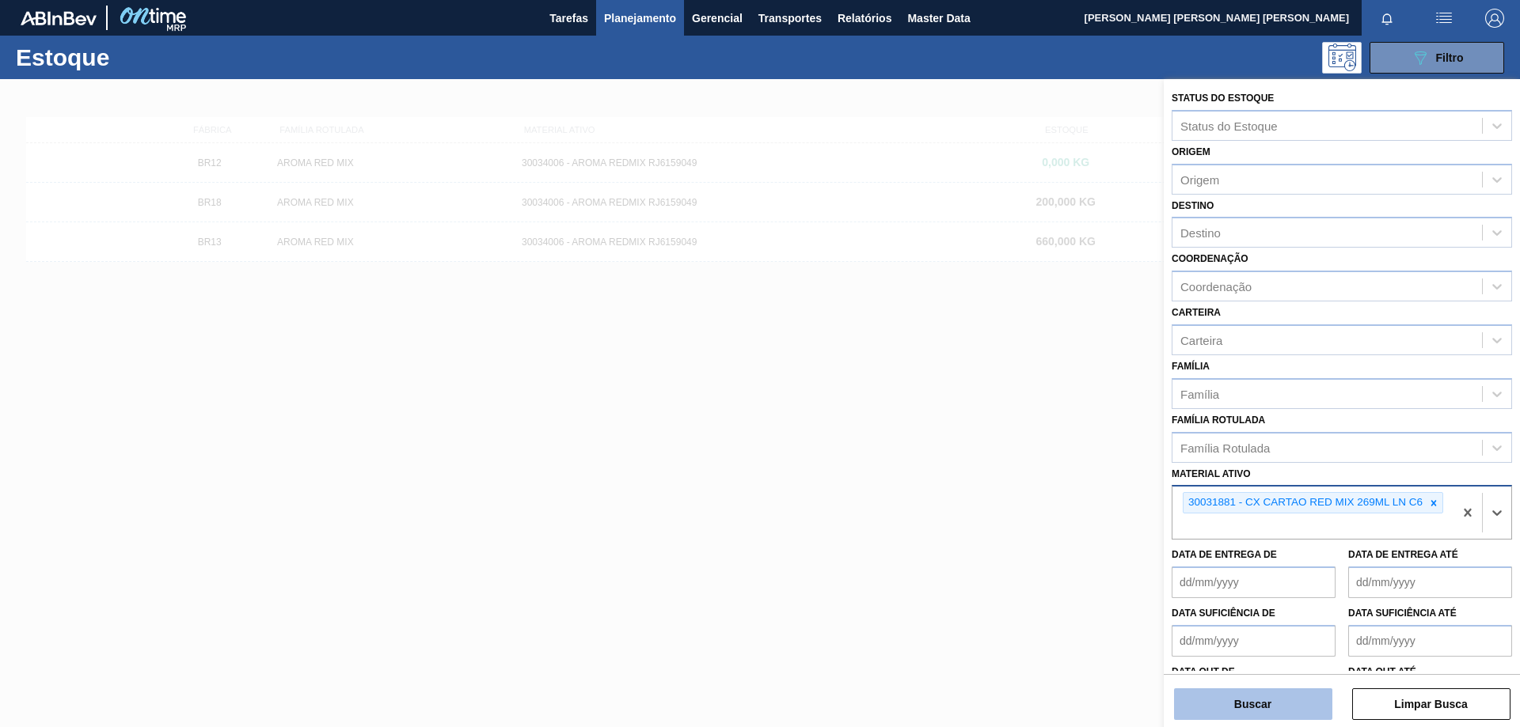
click at [1266, 712] on button "Buscar" at bounding box center [1253, 705] width 158 height 32
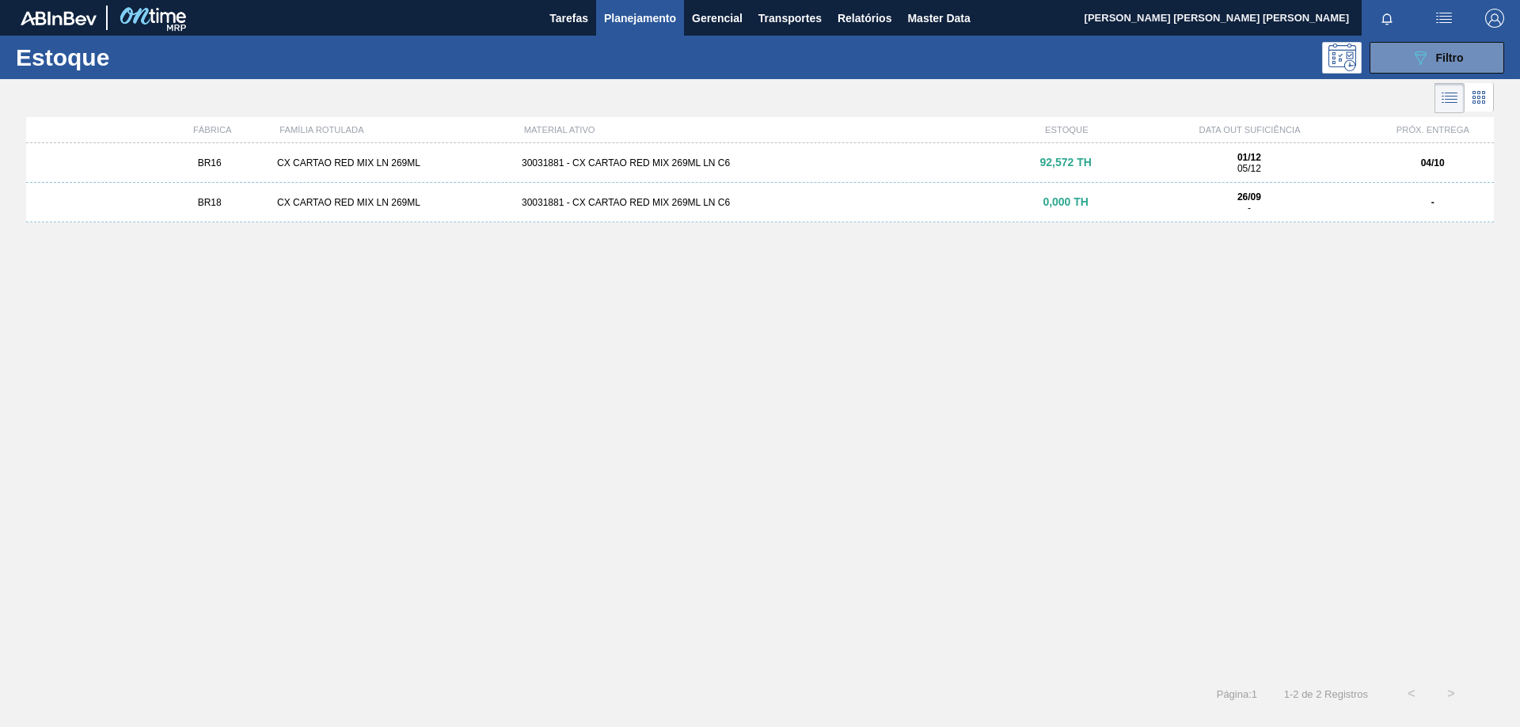
click at [363, 163] on div "CX CARTAO RED MIX LN 269ML" at bounding box center [393, 162] width 245 height 11
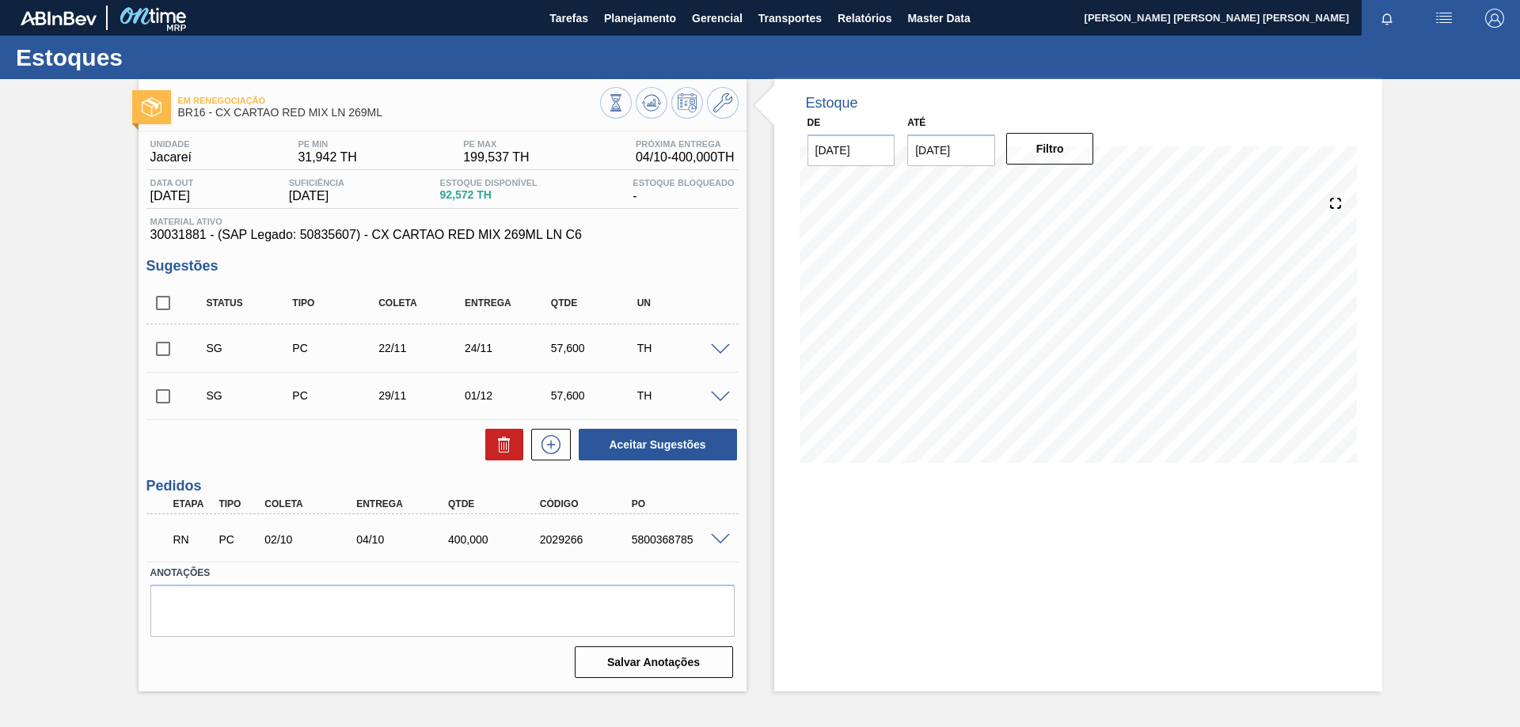
click at [720, 537] on span at bounding box center [720, 540] width 19 height 12
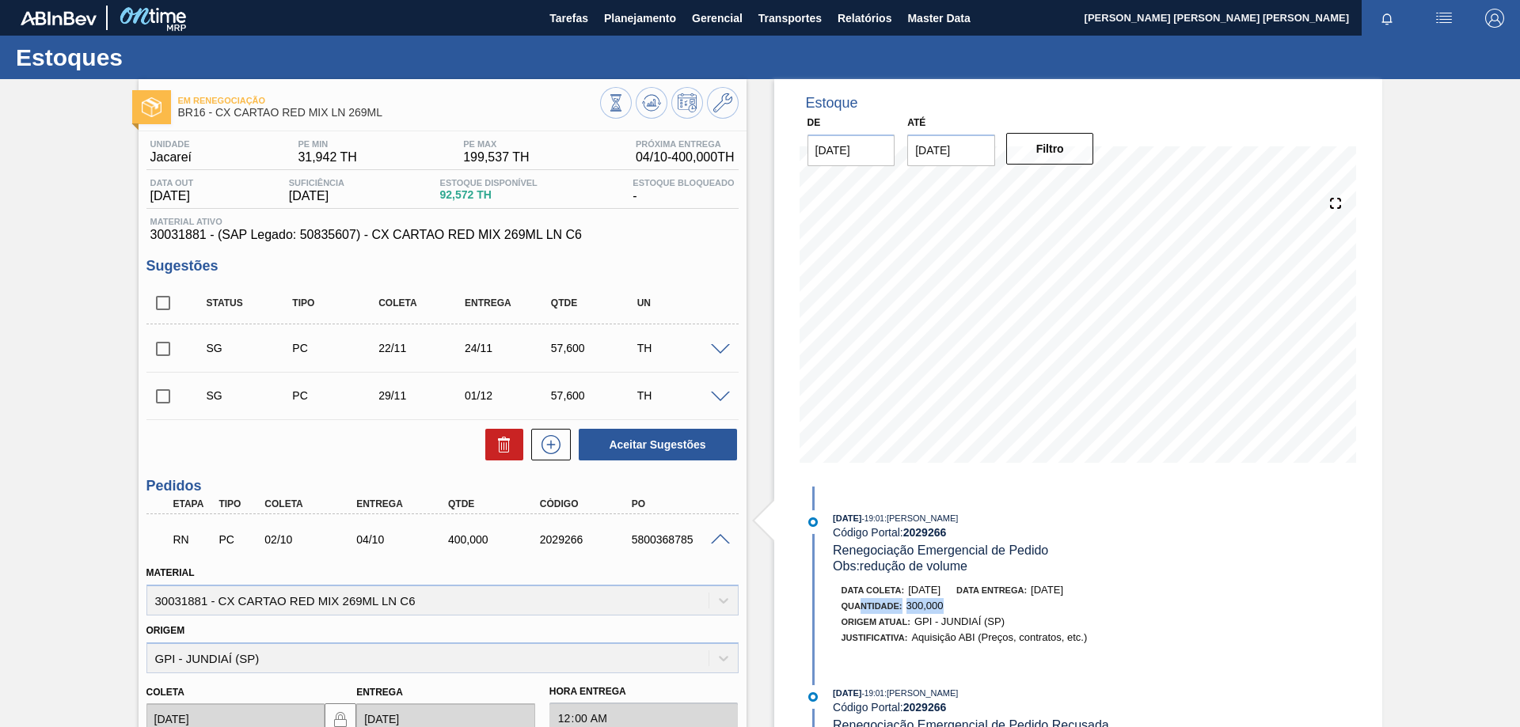
drag, startPoint x: 942, startPoint y: 603, endPoint x: 859, endPoint y: 604, distance: 83.1
click at [859, 604] on div "Quantidade : 300,000" at bounding box center [1029, 606] width 376 height 16
click at [723, 541] on span at bounding box center [720, 540] width 19 height 12
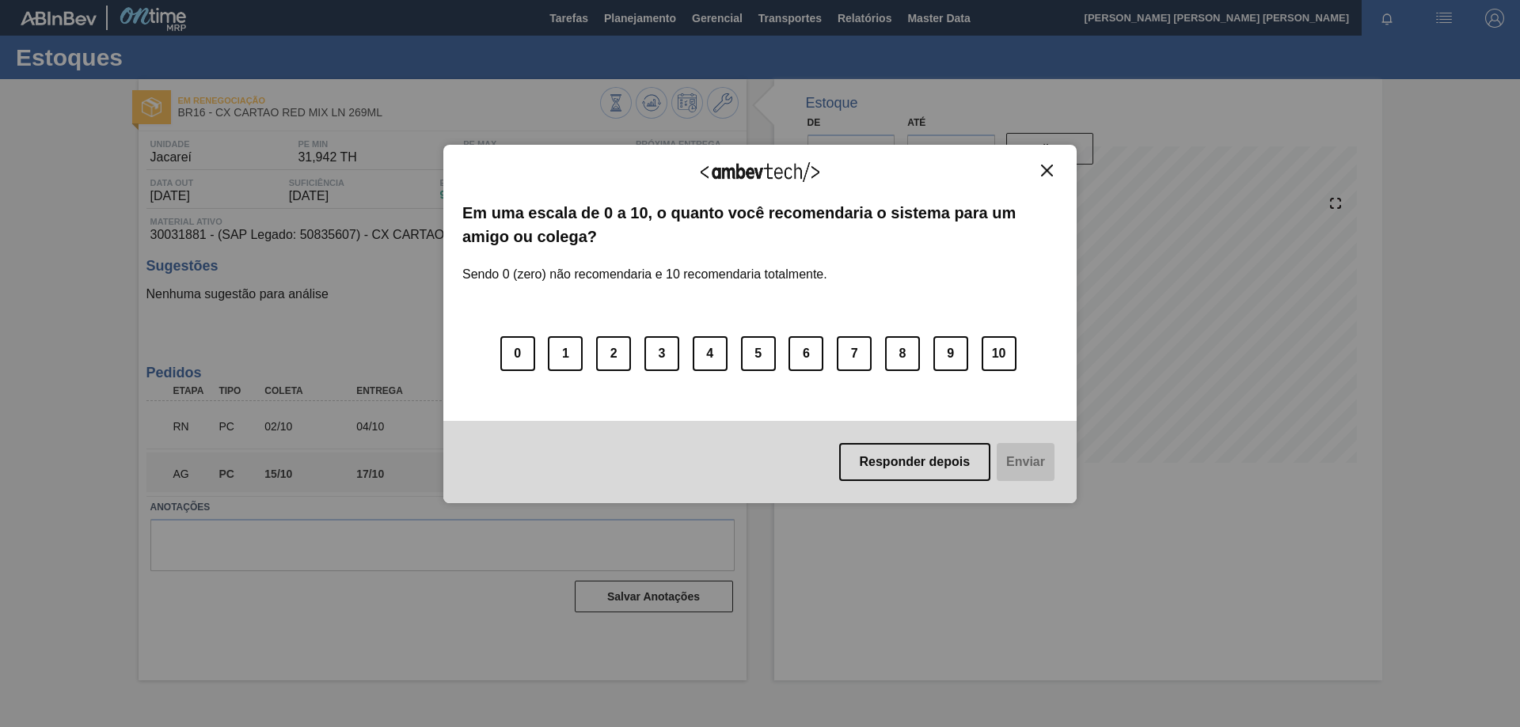
click at [1042, 168] on img "Close" at bounding box center [1047, 171] width 12 height 12
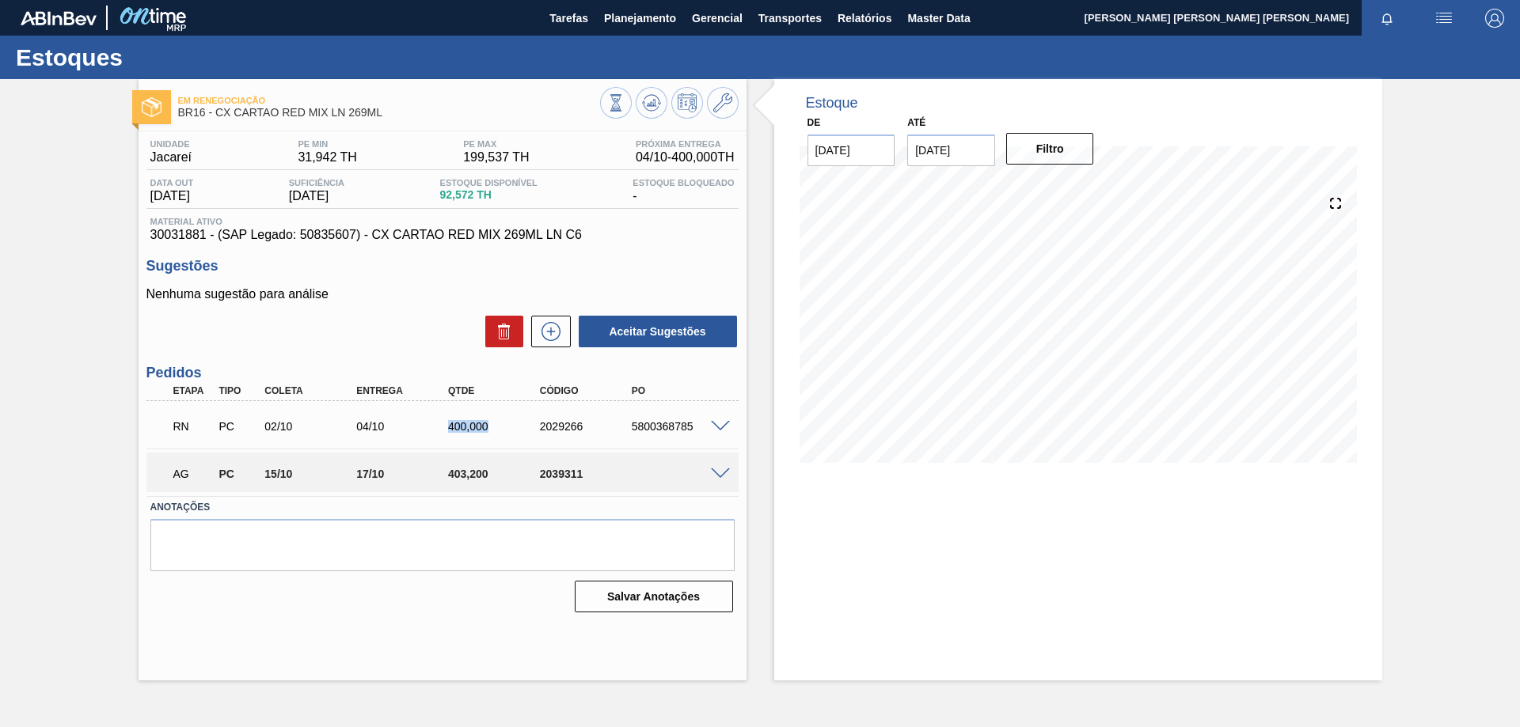
drag, startPoint x: 496, startPoint y: 428, endPoint x: 434, endPoint y: 433, distance: 61.9
click at [434, 433] on div "RN PC 02/10 04/10 400,000 2029266 5800368785" at bounding box center [438, 425] width 550 height 32
click at [719, 471] on span at bounding box center [720, 475] width 19 height 12
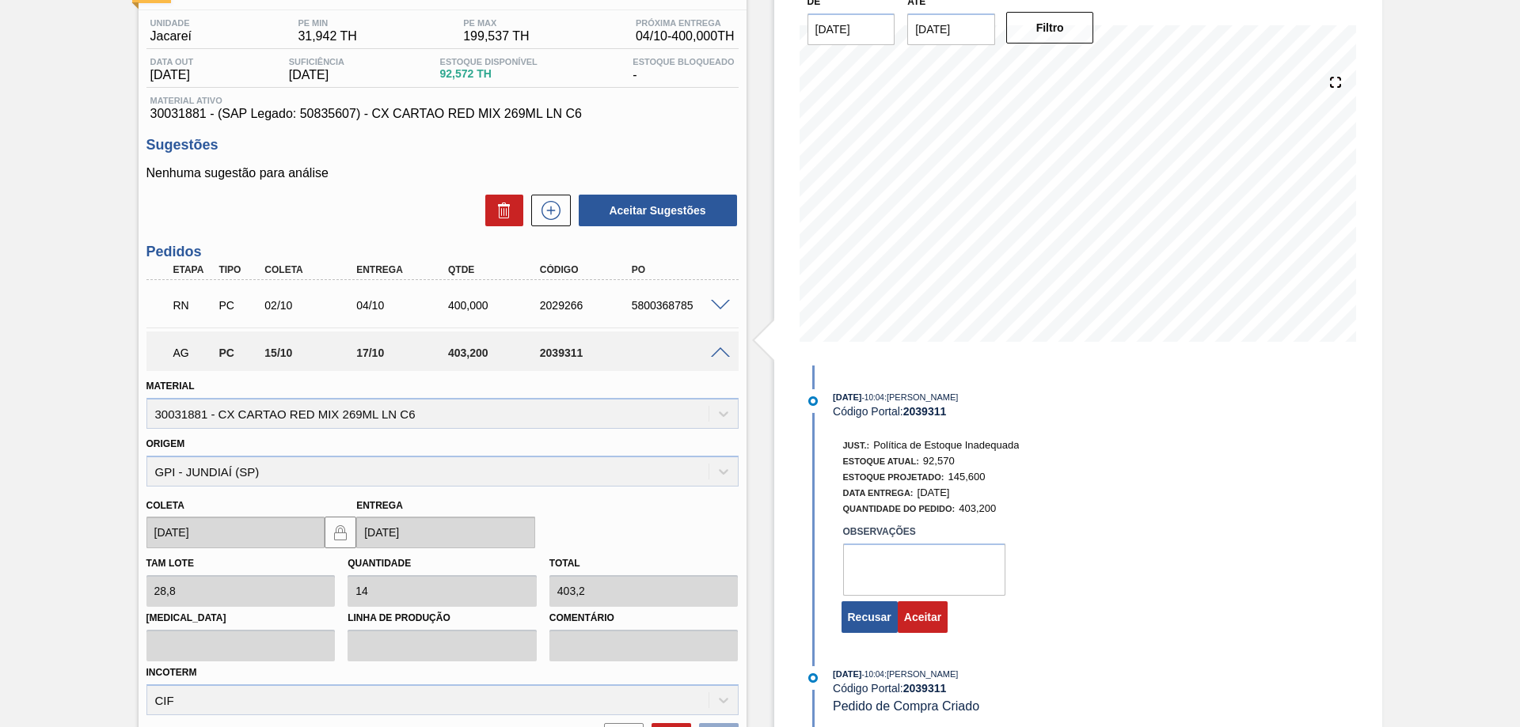
scroll to position [158, 0]
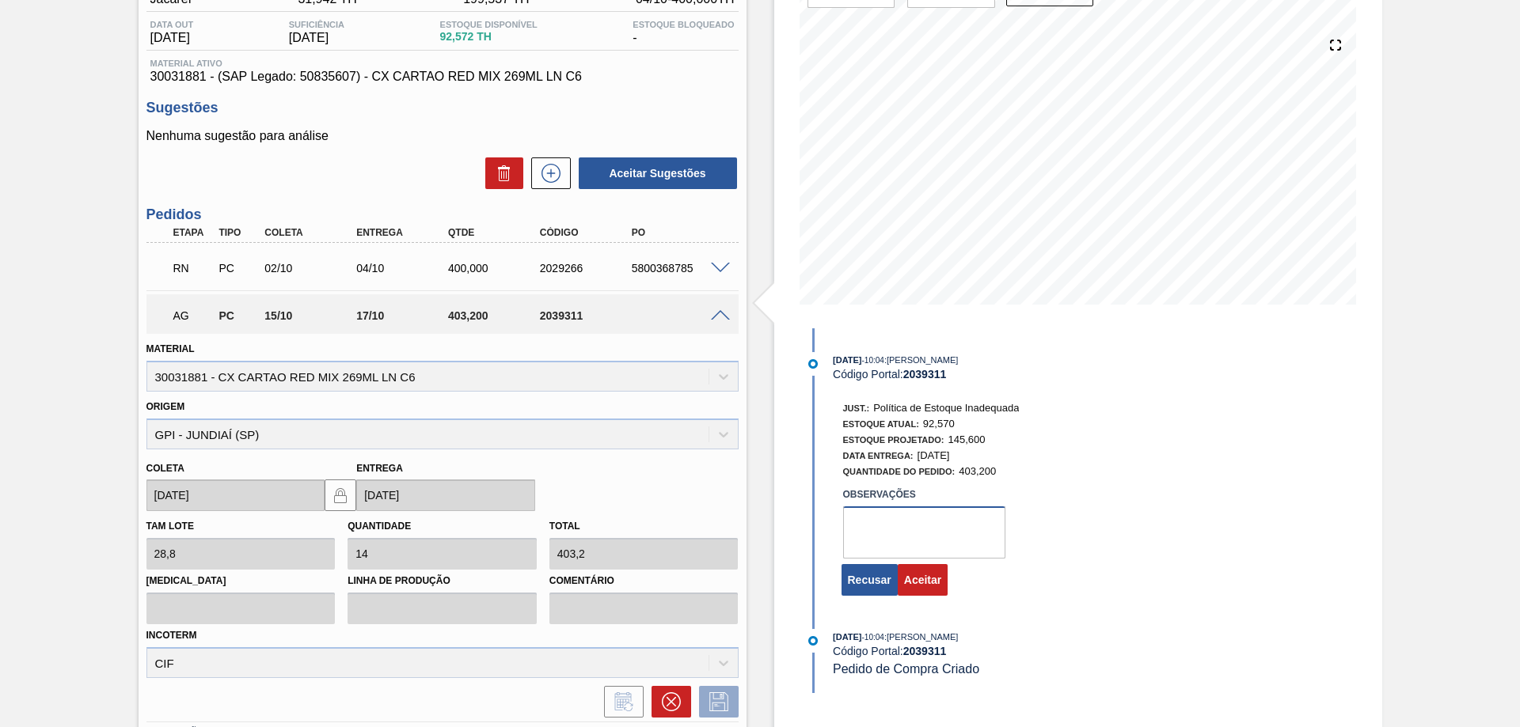
click at [882, 529] on textarea at bounding box center [924, 533] width 162 height 52
type textarea "Zeramento Aroma Antigo Redmix"
click at [928, 567] on button "Aceitar" at bounding box center [922, 580] width 50 height 32
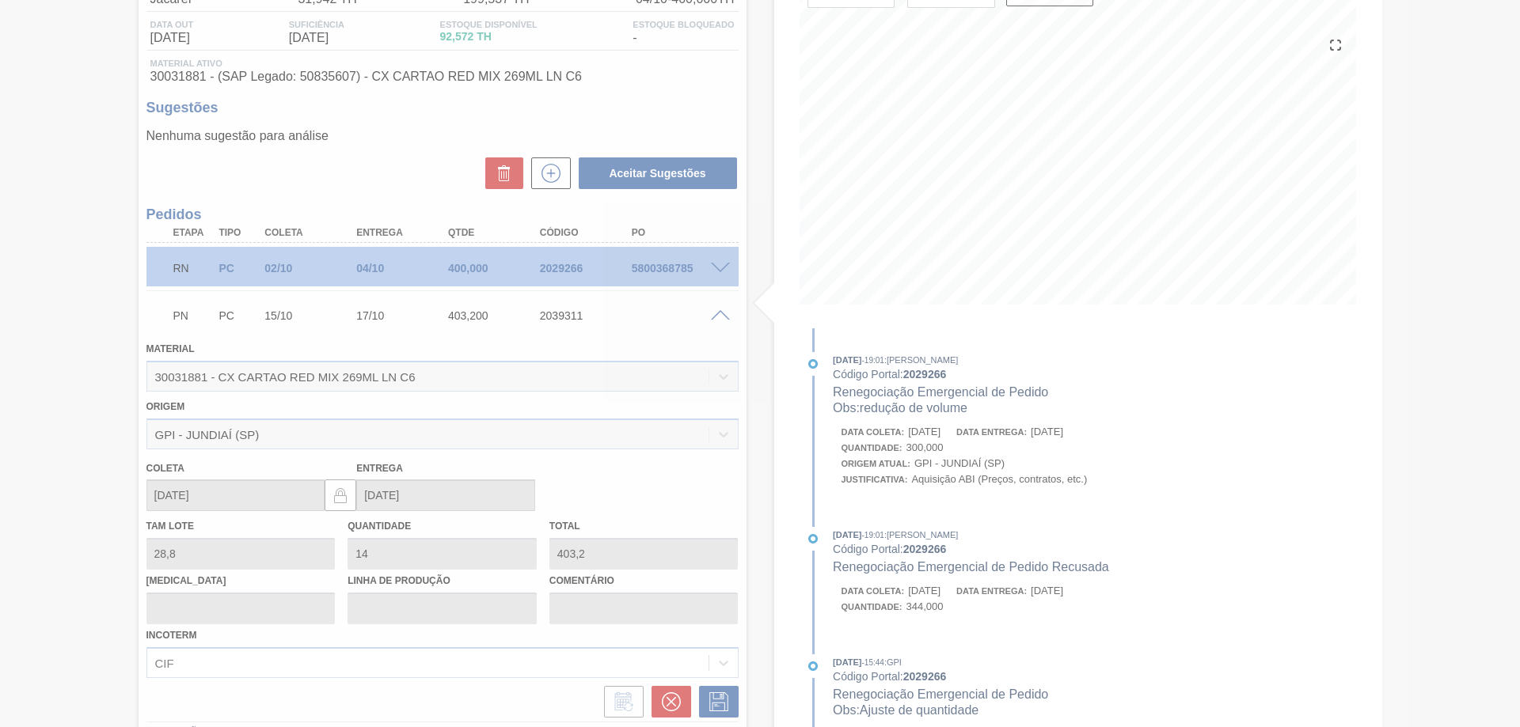
scroll to position [0, 0]
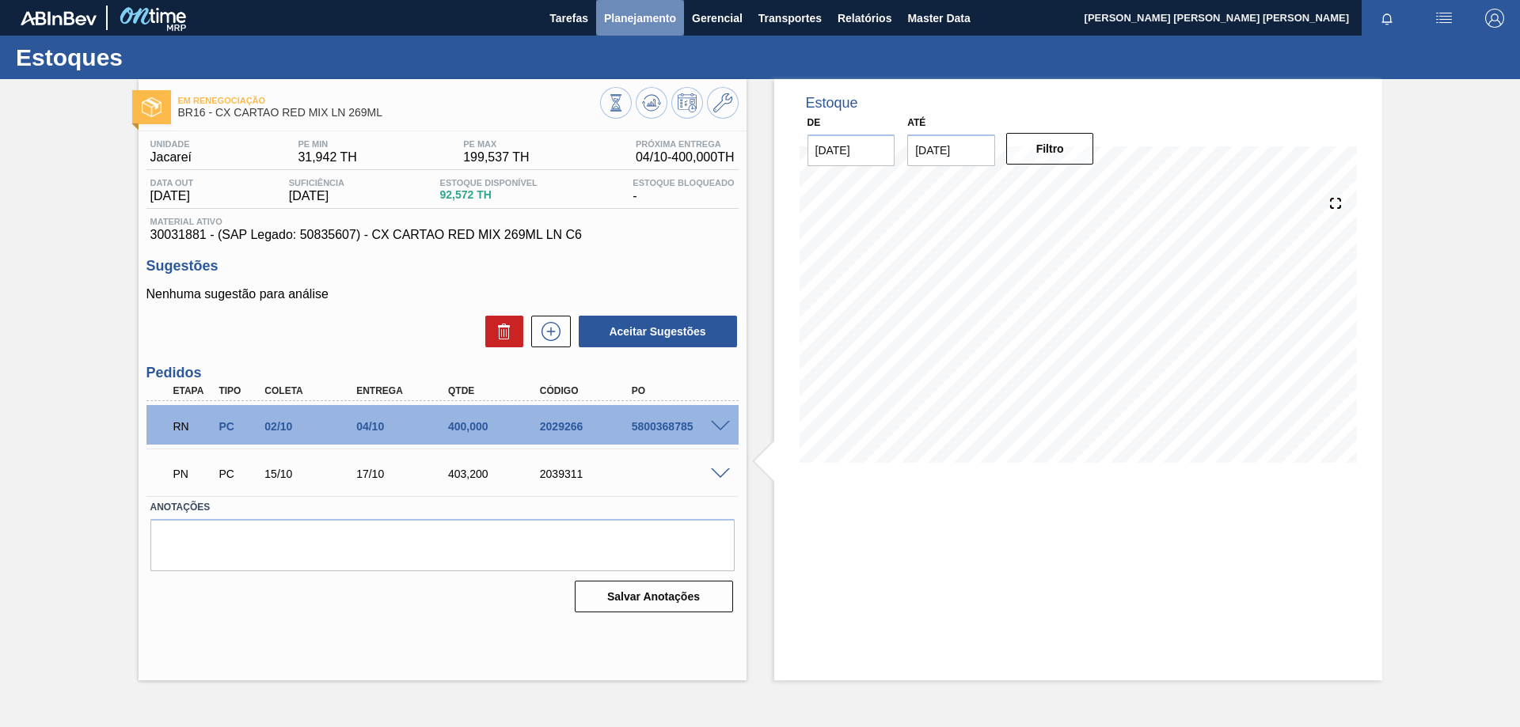
click at [619, 9] on span "Planejamento" at bounding box center [640, 18] width 72 height 19
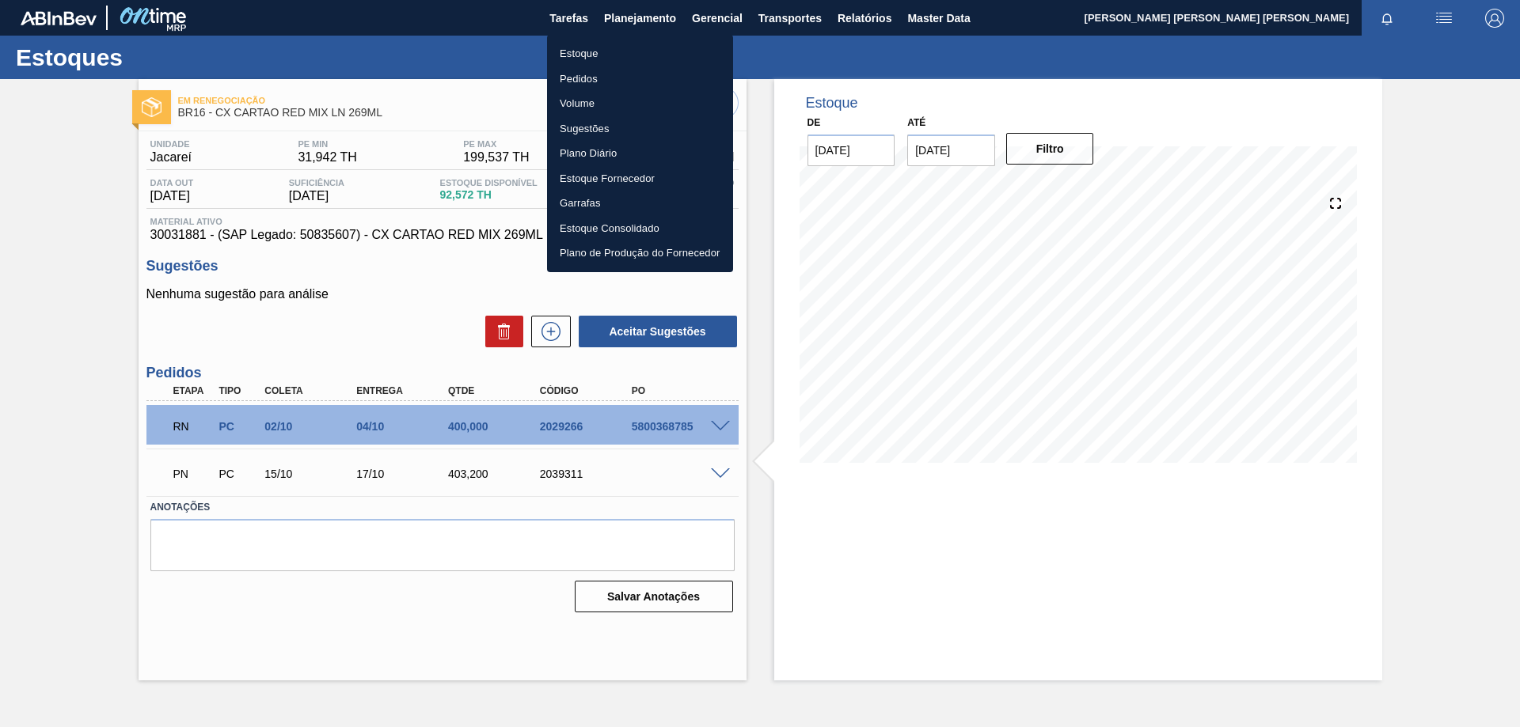
click at [572, 44] on li "Estoque" at bounding box center [640, 53] width 186 height 25
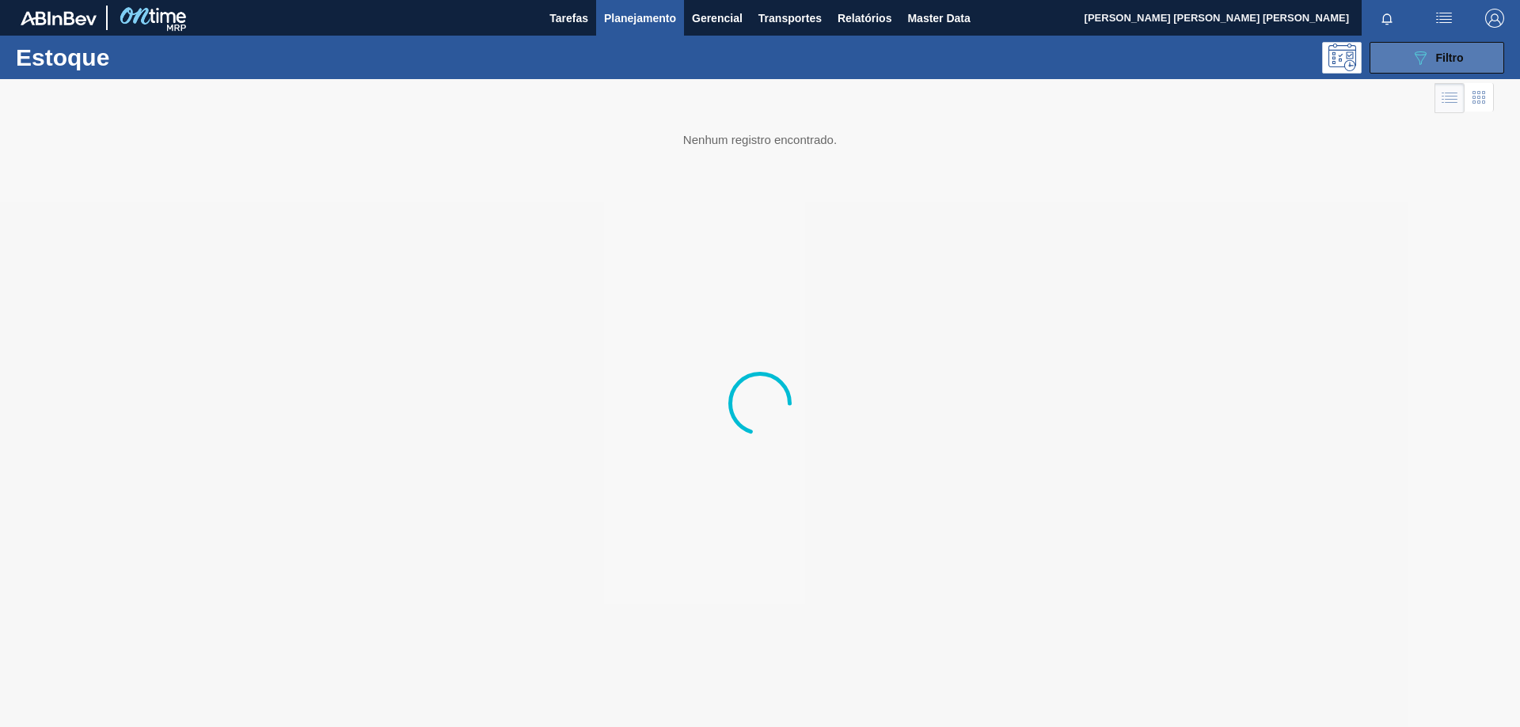
click at [1421, 55] on icon at bounding box center [1420, 57] width 12 height 13
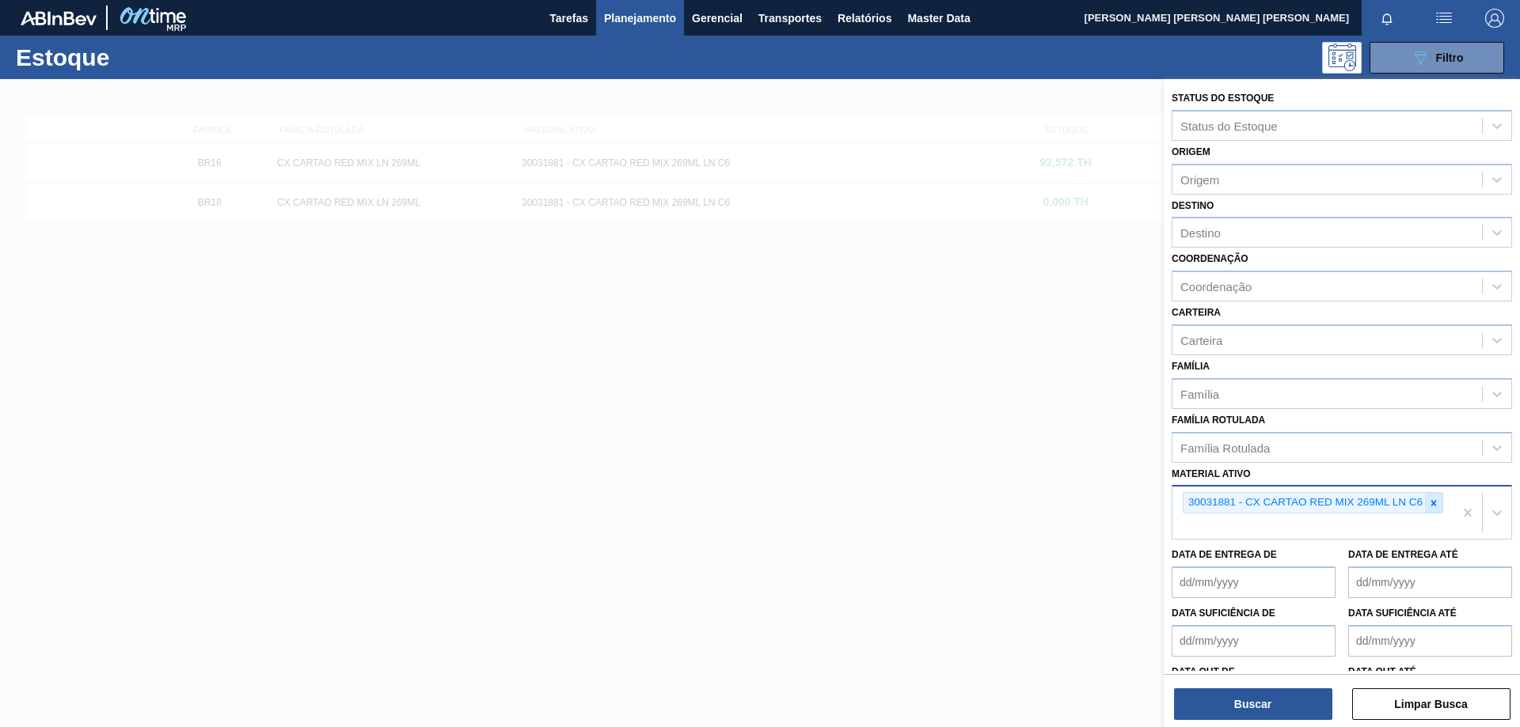
click at [1436, 502] on icon at bounding box center [1433, 503] width 11 height 11
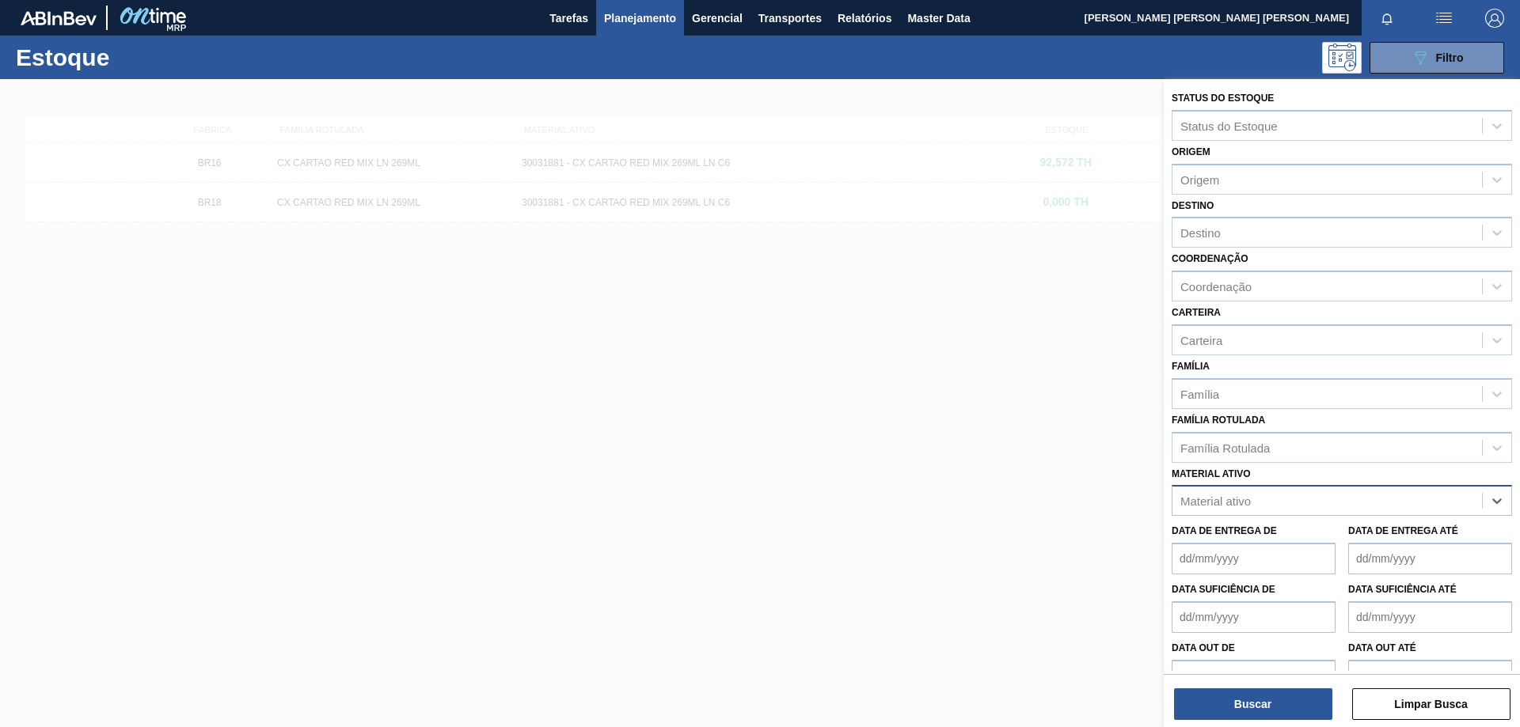
paste ativo "30031884"
type ativo "30031884"
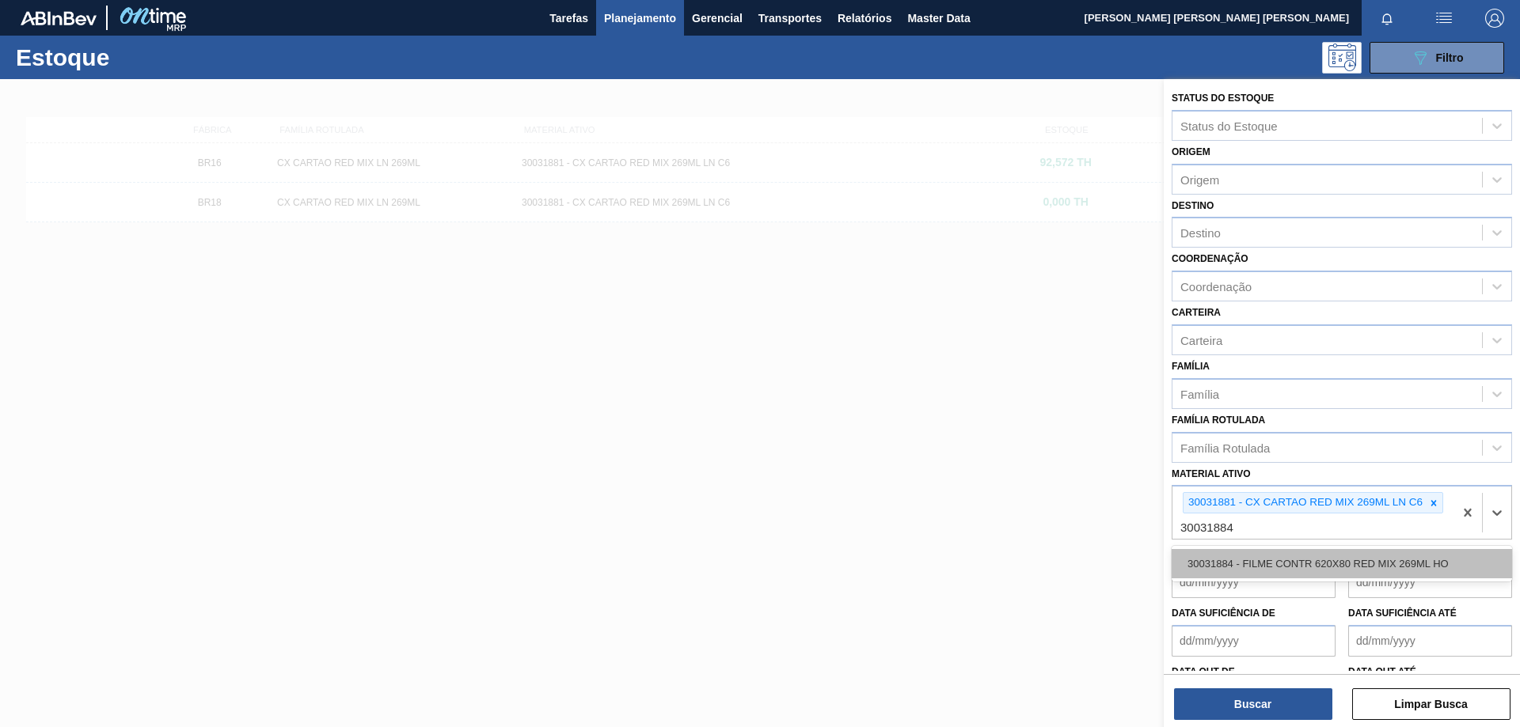
click at [1321, 564] on div "30031884 - FILME CONTR 620X80 RED MIX 269ML HO" at bounding box center [1341, 563] width 340 height 29
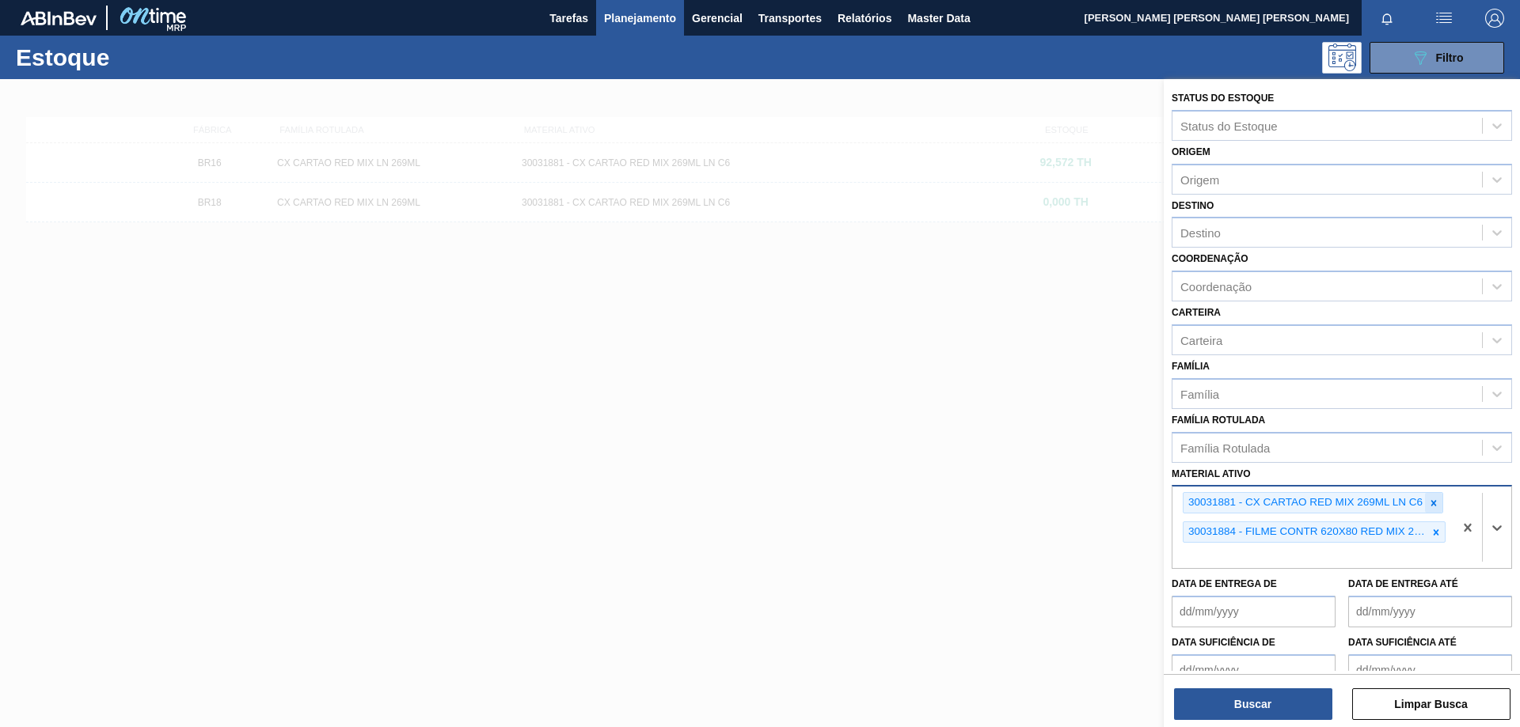
click at [1433, 507] on icon at bounding box center [1433, 503] width 11 height 11
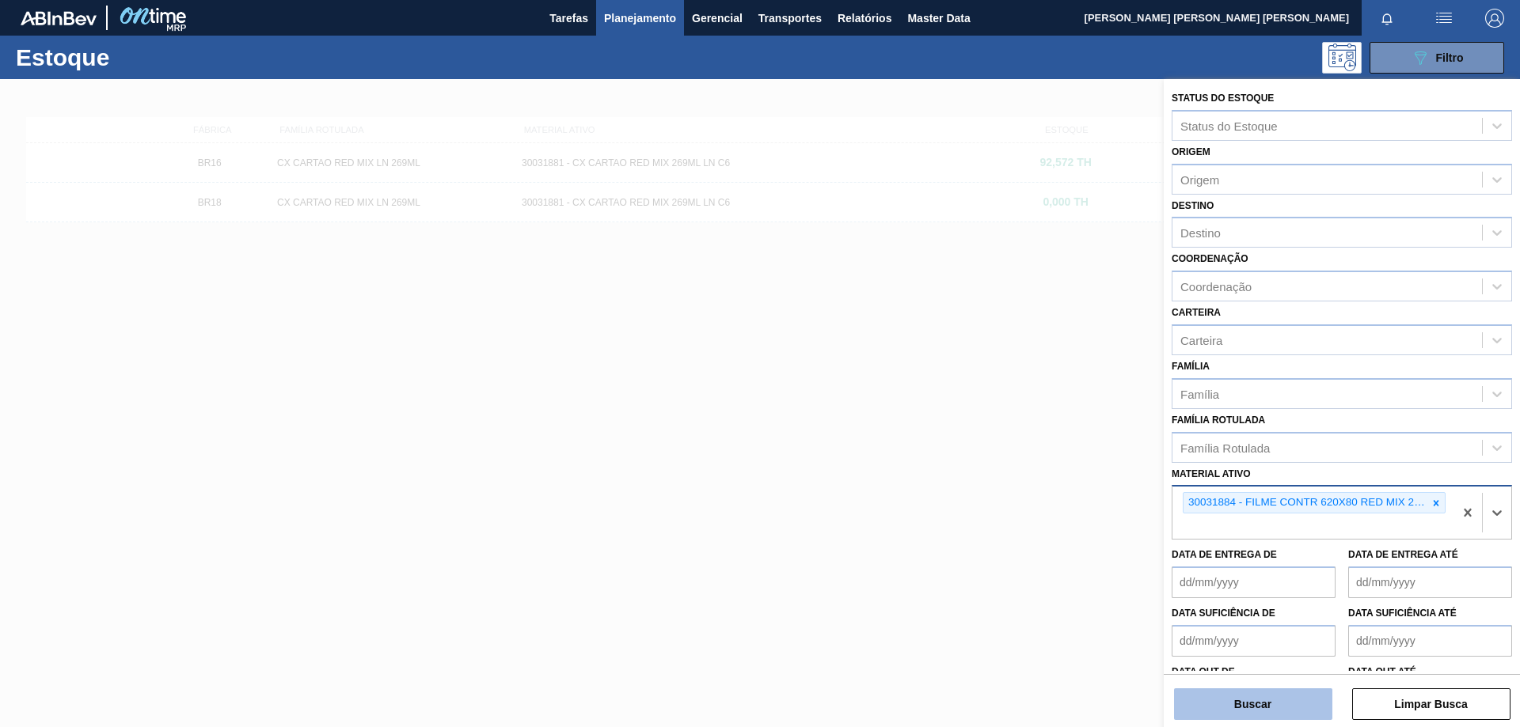
click at [1276, 712] on button "Buscar" at bounding box center [1253, 705] width 158 height 32
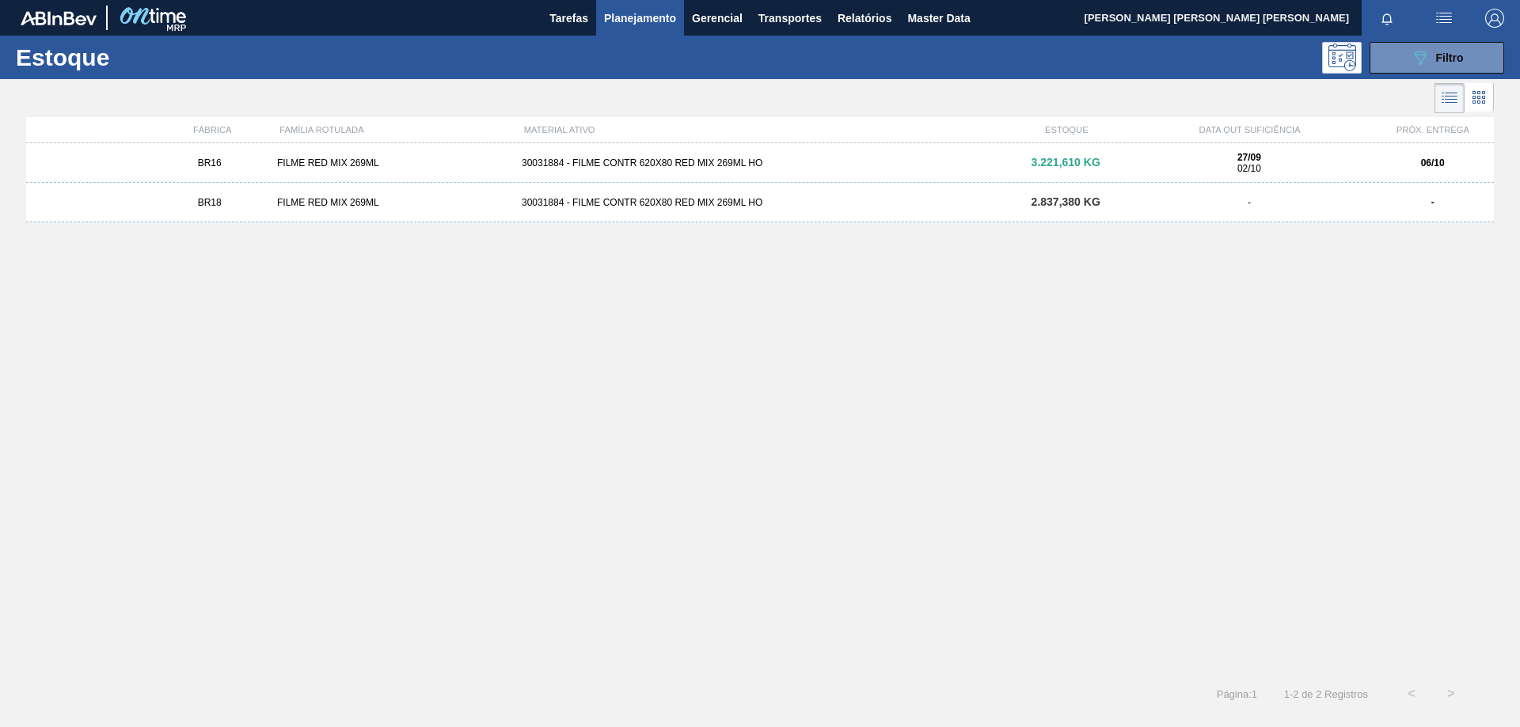
click at [750, 160] on div "30031884 - FILME CONTR 620X80 RED MIX 269ML HO" at bounding box center [759, 162] width 489 height 11
